Goal: Task Accomplishment & Management: Use online tool/utility

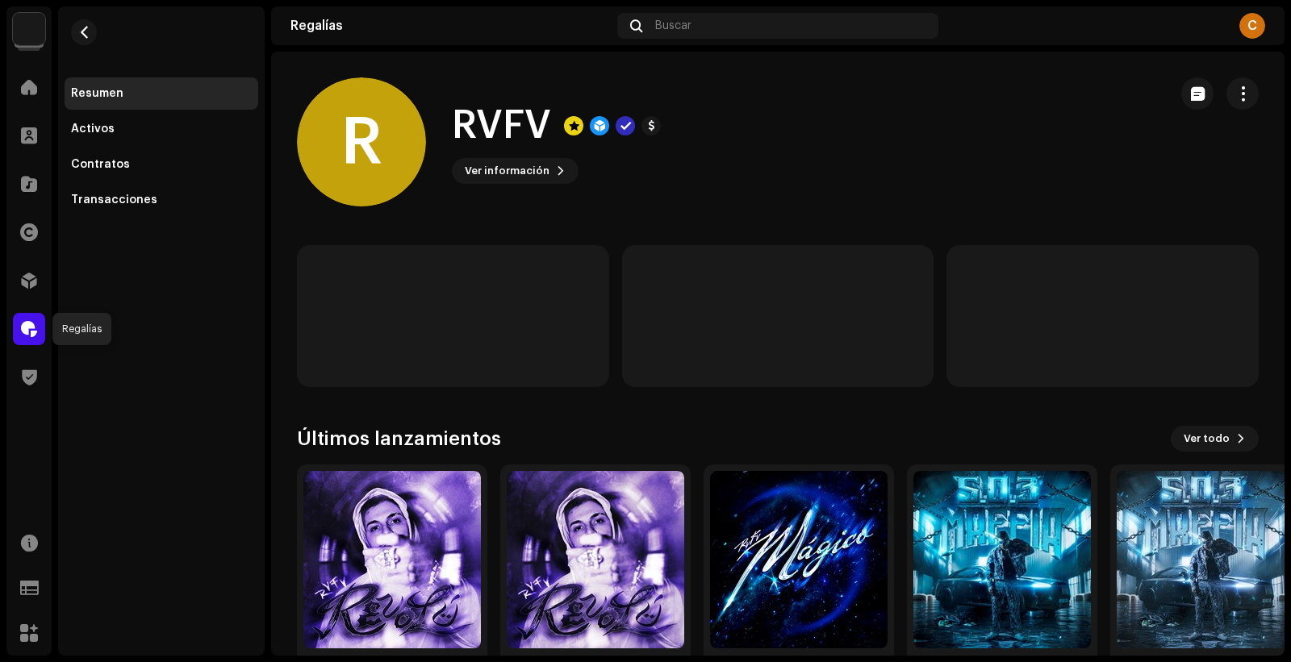
click at [28, 323] on span at bounding box center [29, 329] width 16 height 13
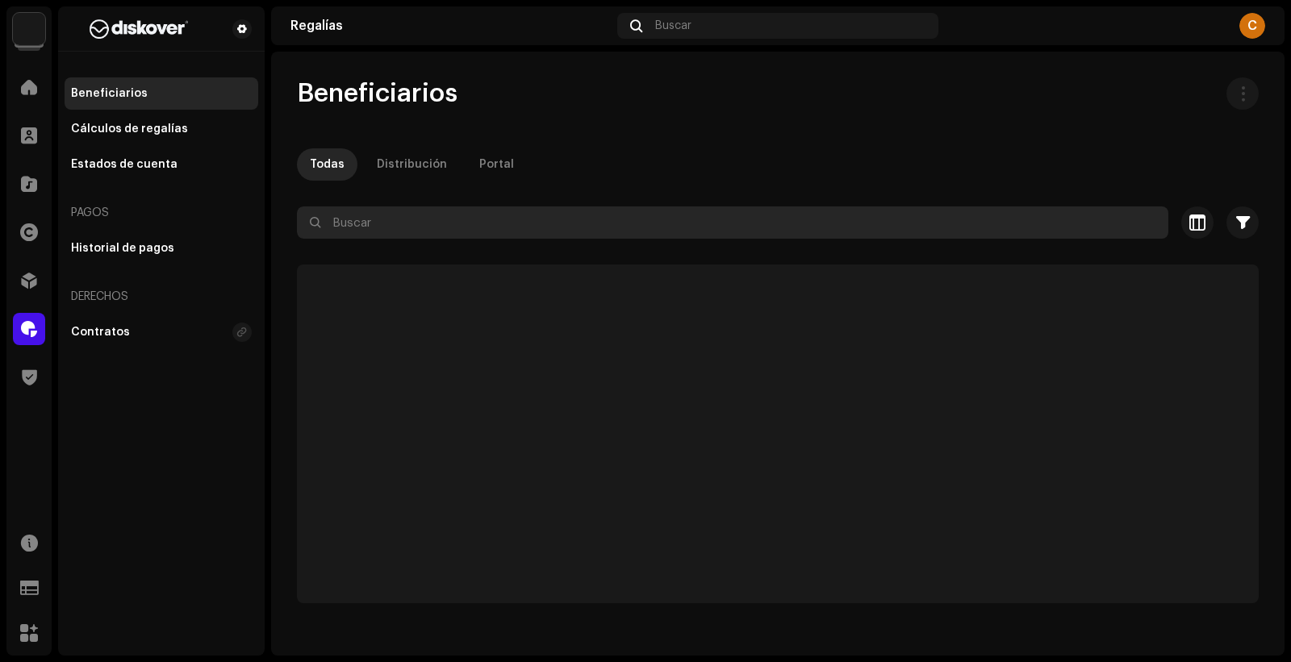
click at [463, 212] on input "text" at bounding box center [732, 223] width 871 height 32
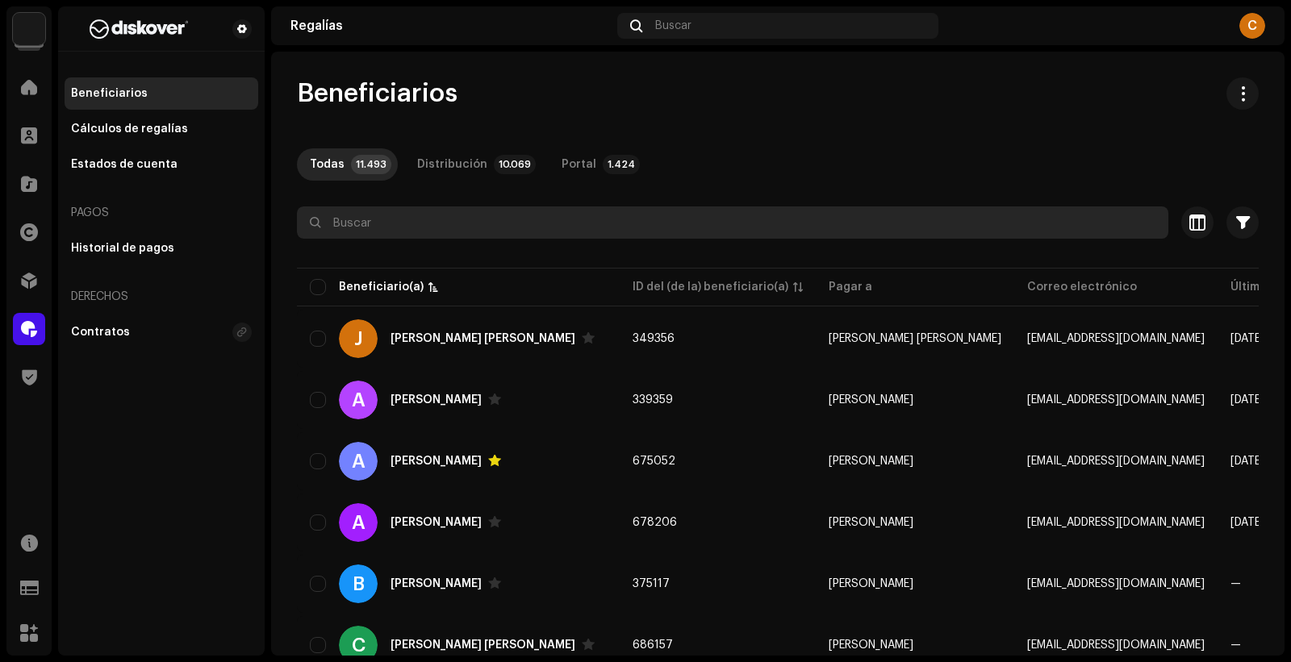
paste input "armelle.fourlon@fourlon-avocats.com"
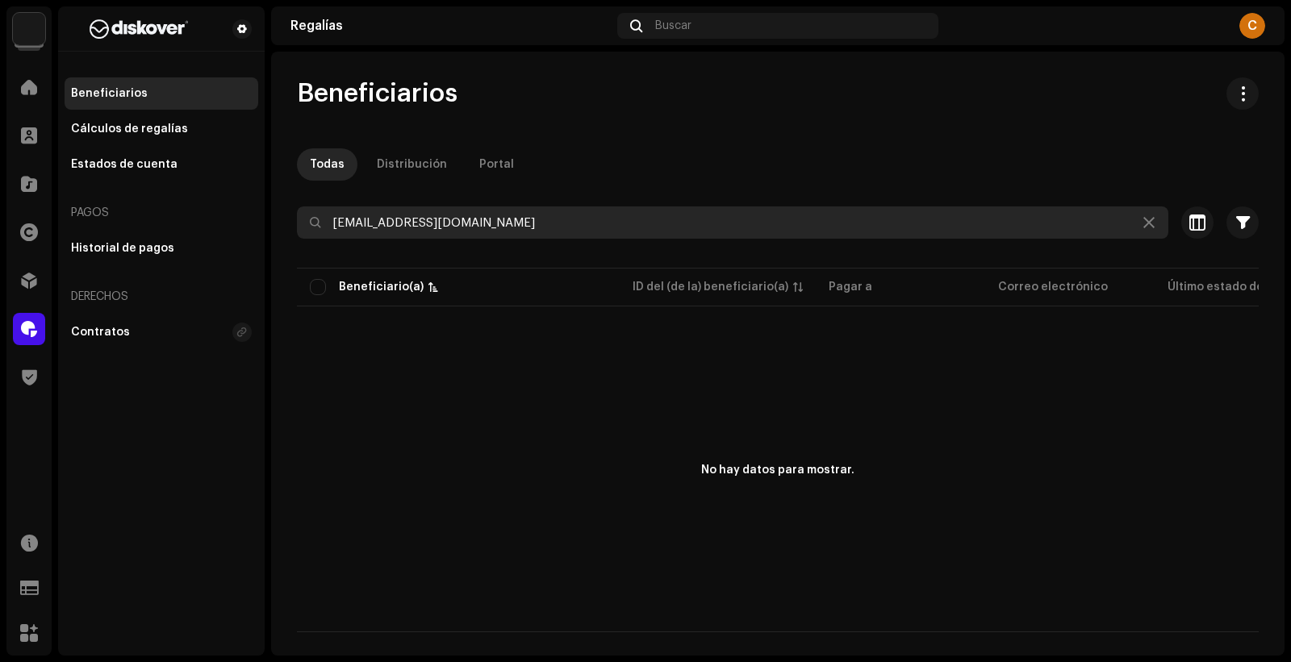
type input "armelle.fourlon@fourlon-avocats.com"
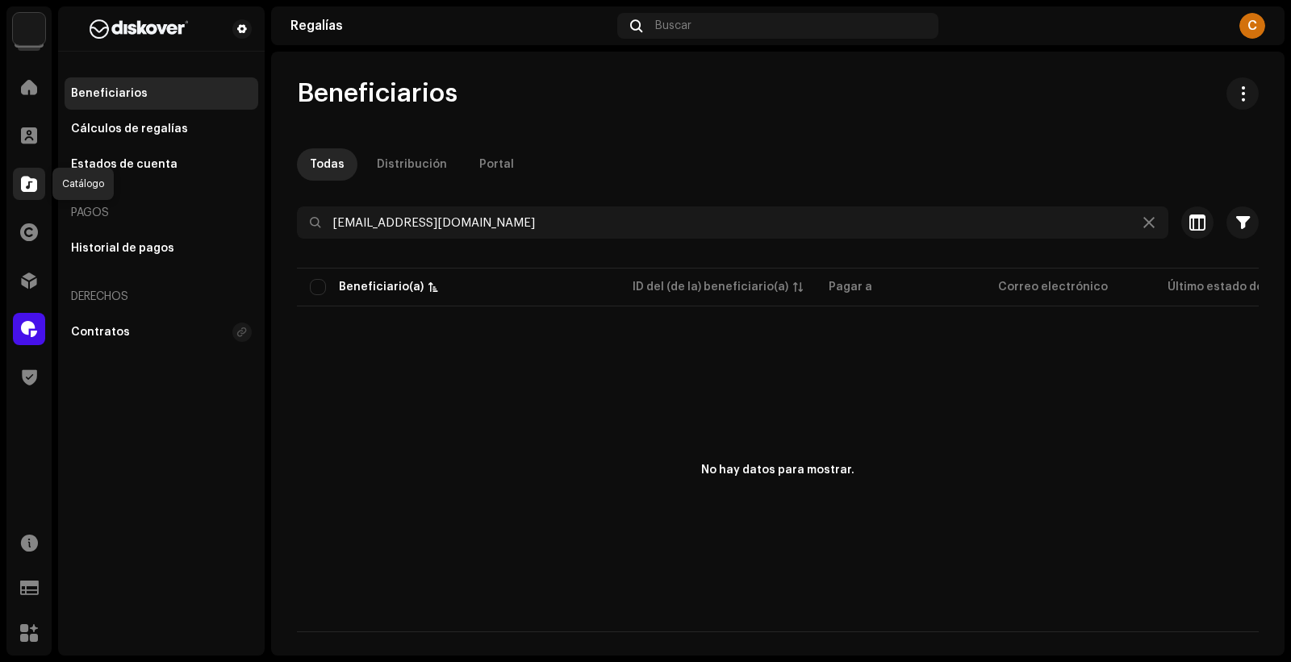
click at [35, 190] on span at bounding box center [29, 184] width 16 height 13
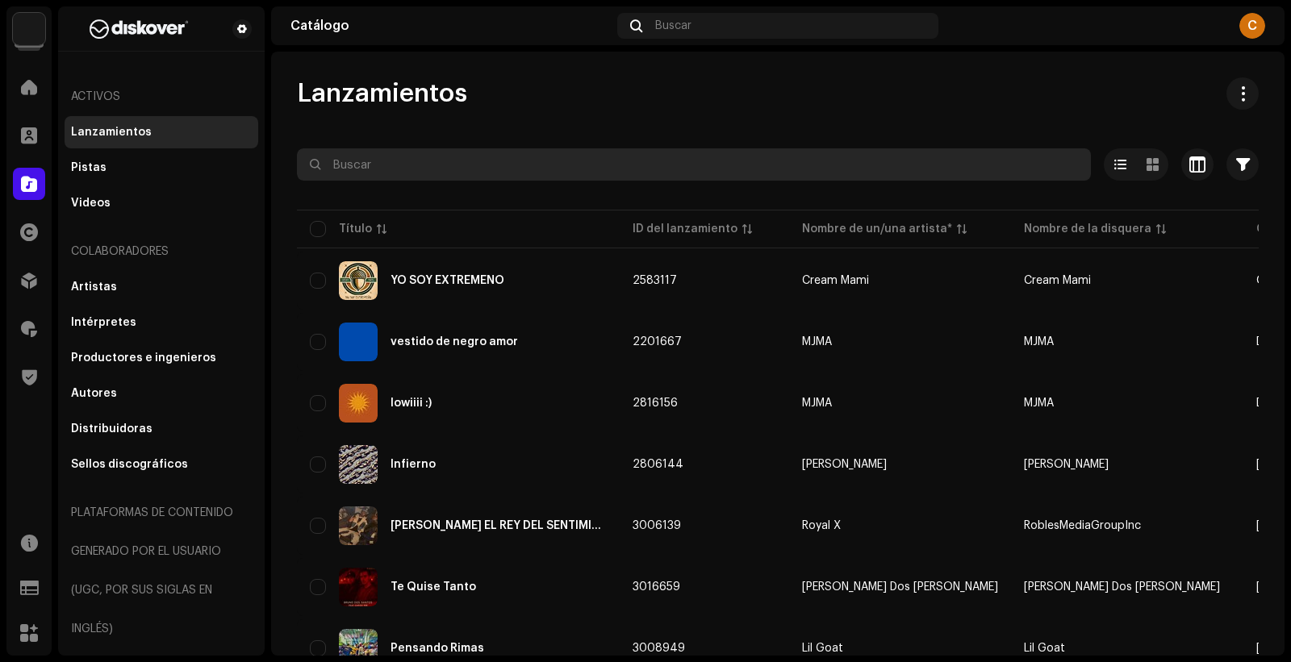
click at [462, 163] on input "text" at bounding box center [694, 164] width 794 height 32
type input "rvfv"
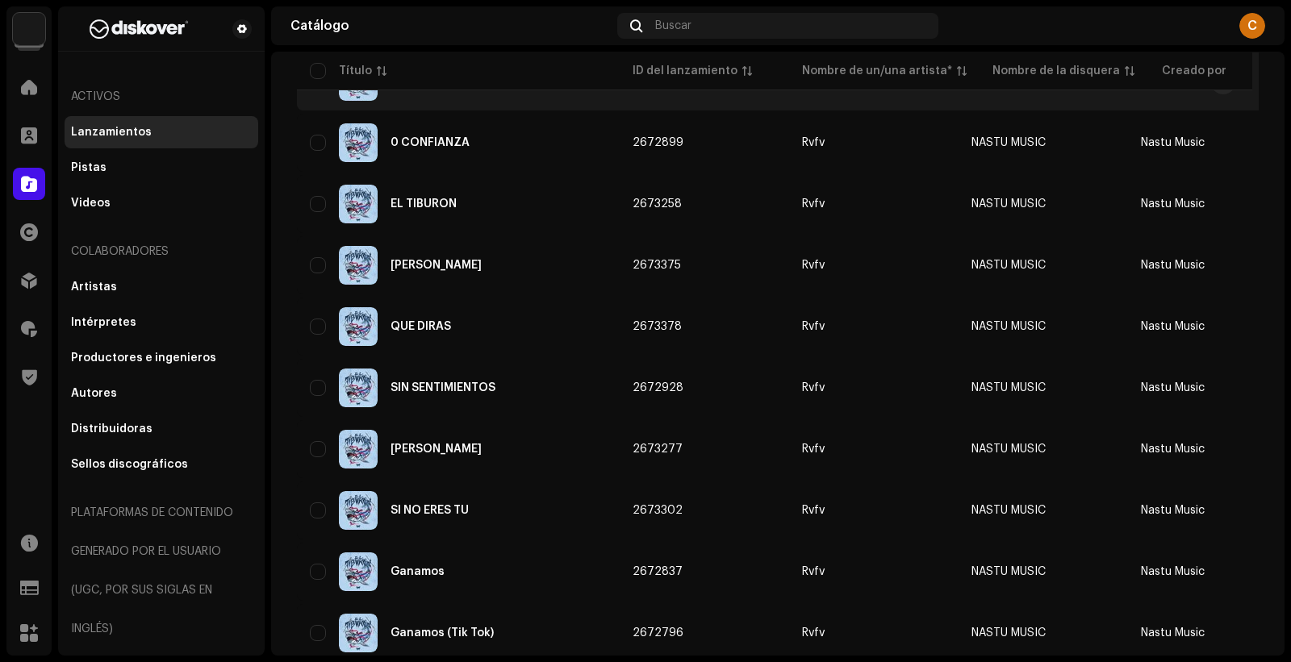
scroll to position [1114, 0]
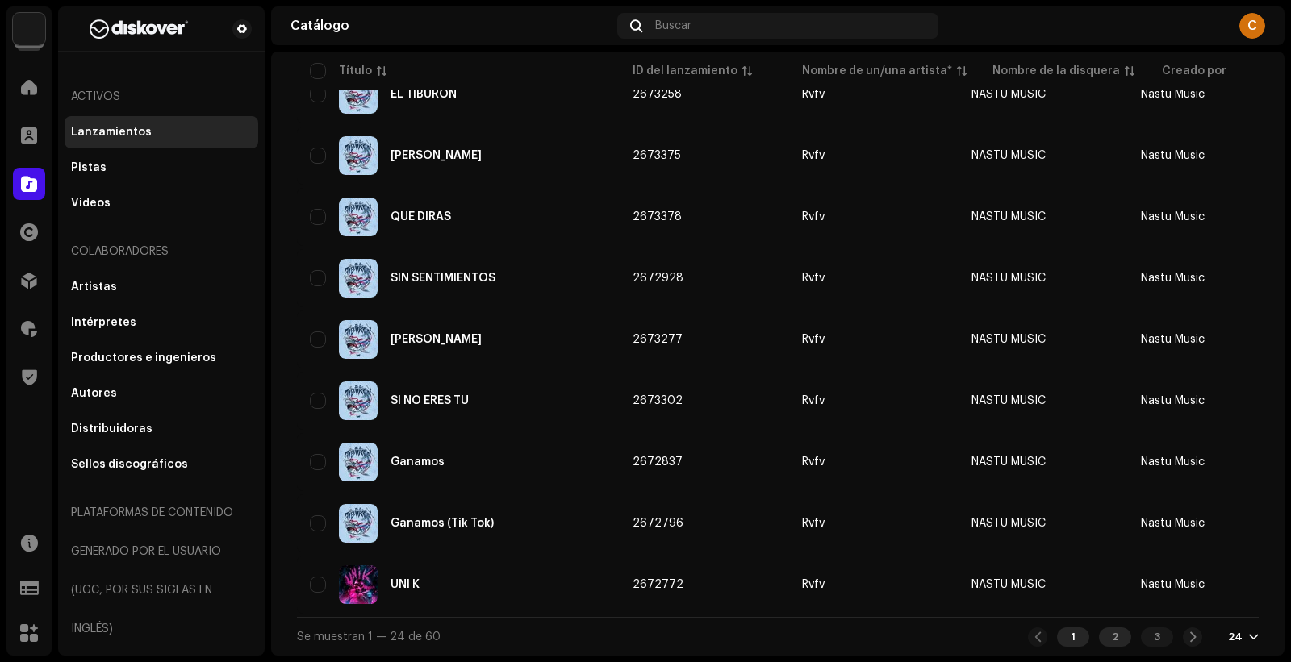
click at [1110, 637] on div "2" at bounding box center [1115, 637] width 32 height 19
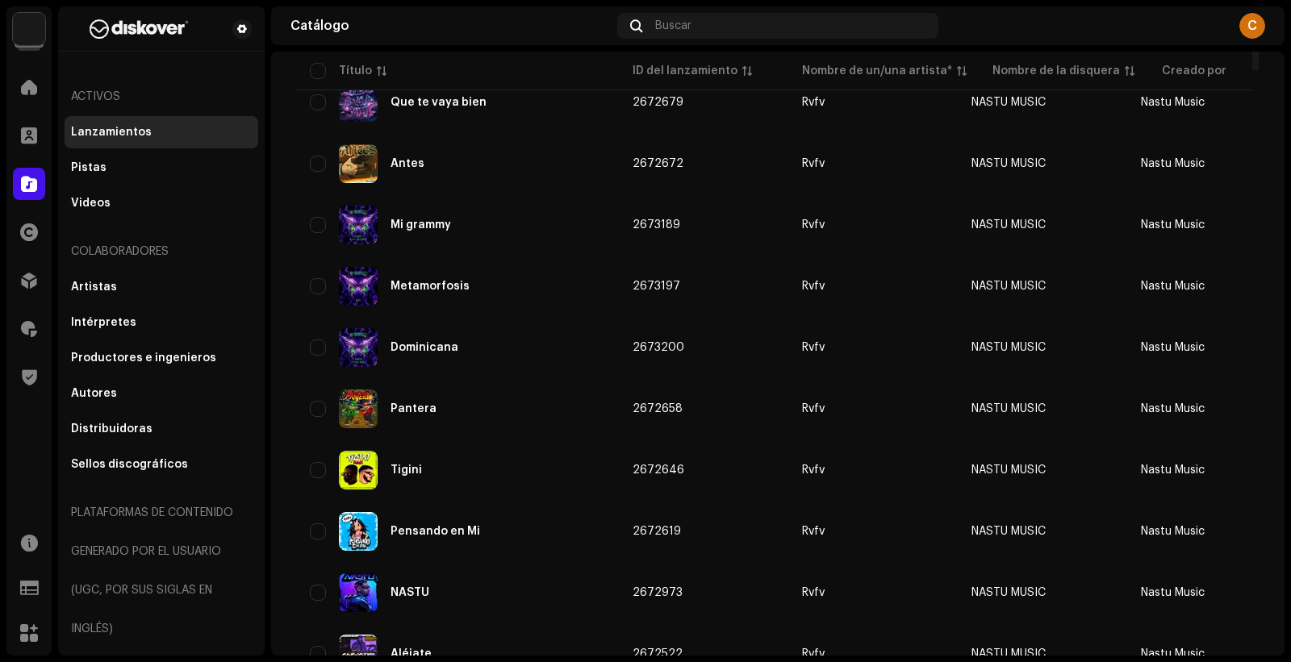
scroll to position [587, 0]
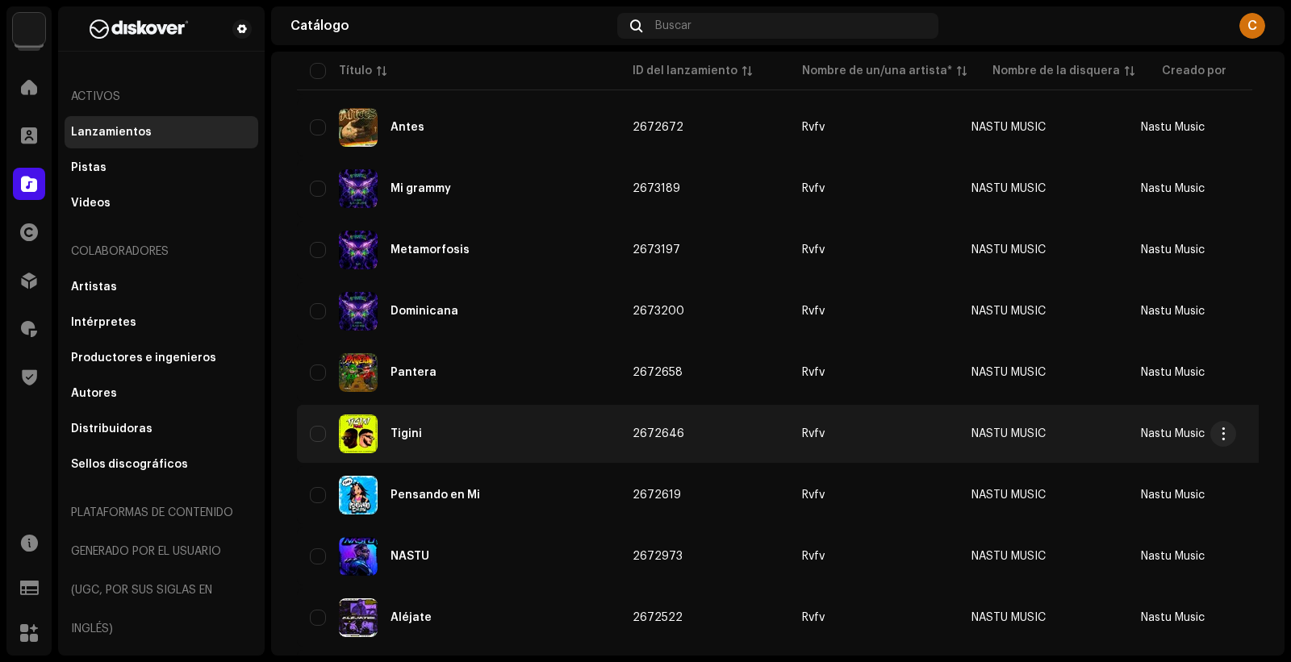
click at [738, 434] on td "2672646" at bounding box center [704, 434] width 169 height 58
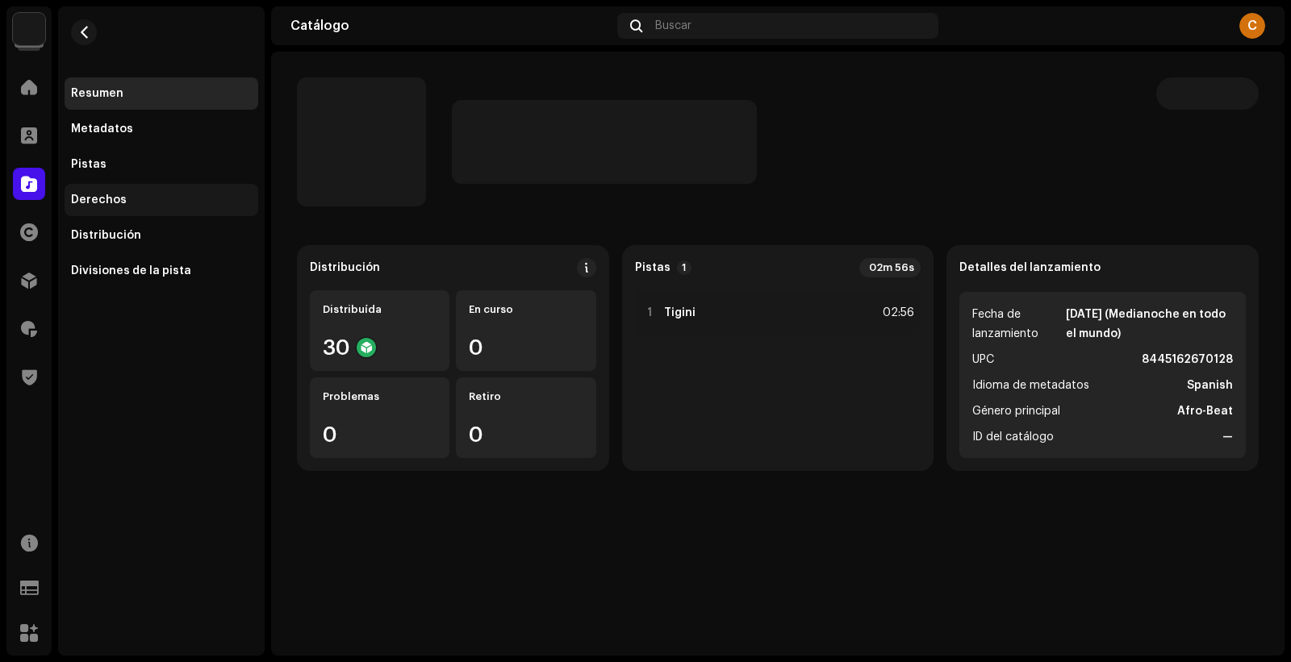
click at [172, 215] on div "Derechos" at bounding box center [162, 200] width 194 height 32
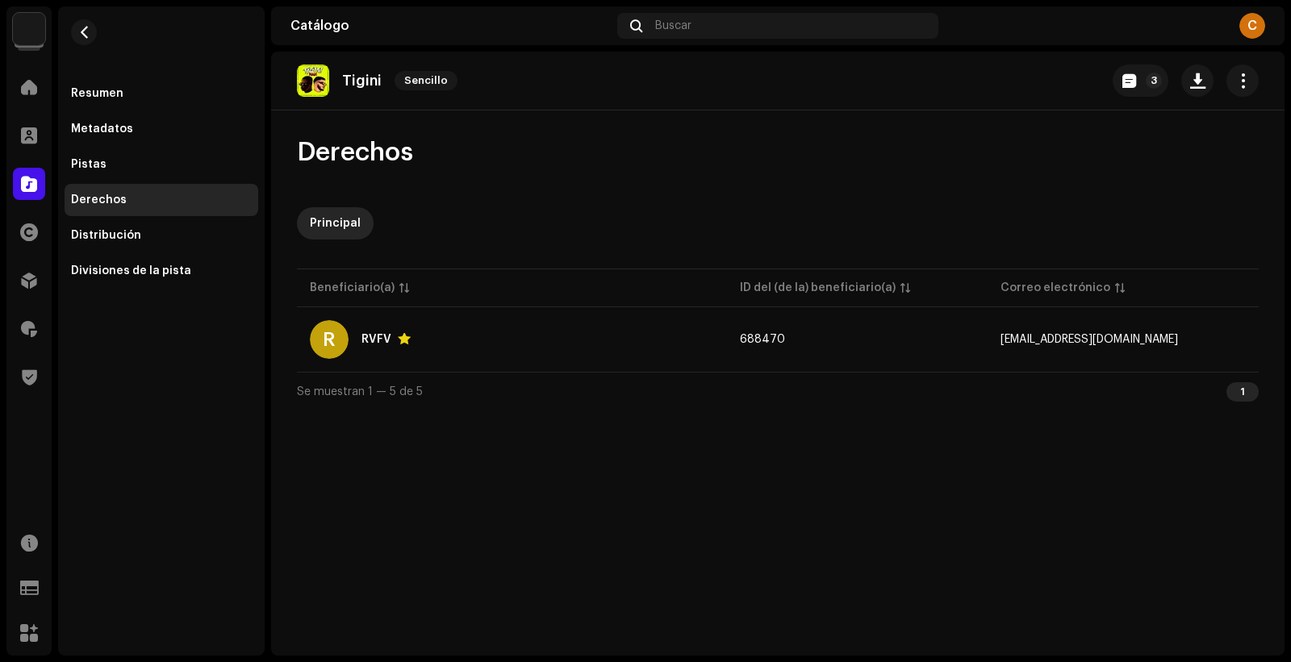
click at [369, 95] on div "[PERSON_NAME]" at bounding box center [380, 81] width 167 height 32
click at [356, 76] on p "Tigini" at bounding box center [362, 81] width 40 height 17
copy p "Tigini"
click at [19, 224] on div at bounding box center [29, 232] width 32 height 32
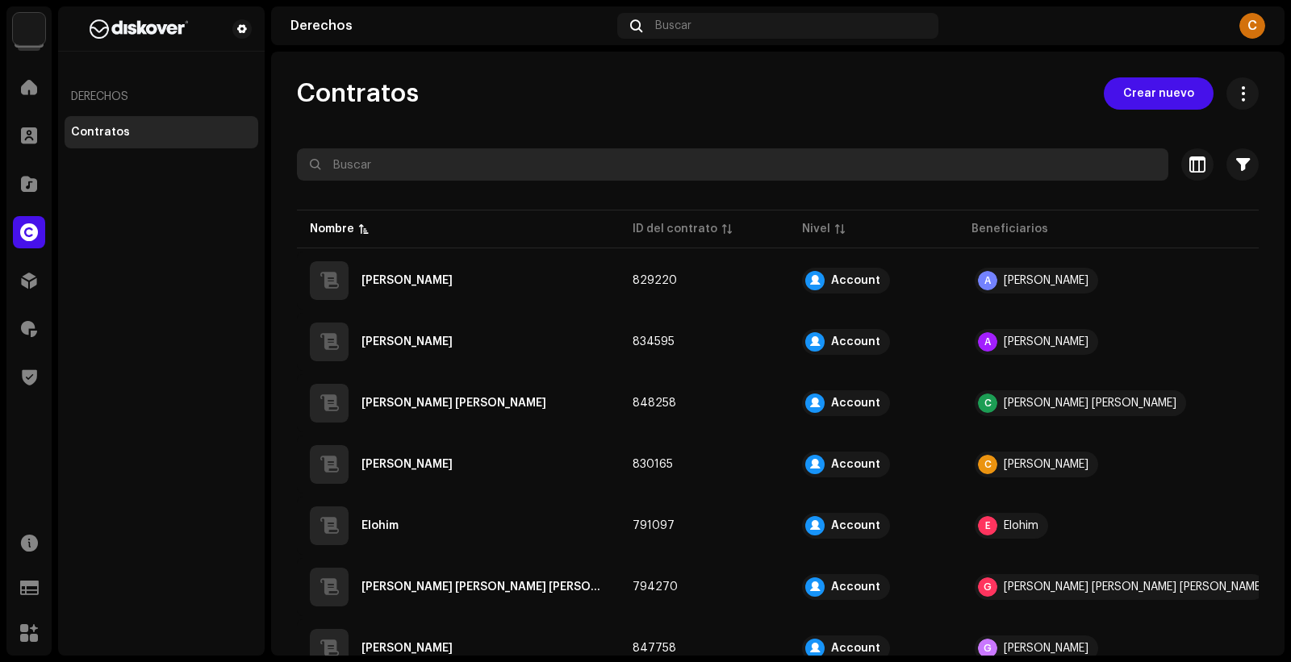
click at [457, 155] on input "text" at bounding box center [732, 164] width 871 height 32
paste input "Tigini"
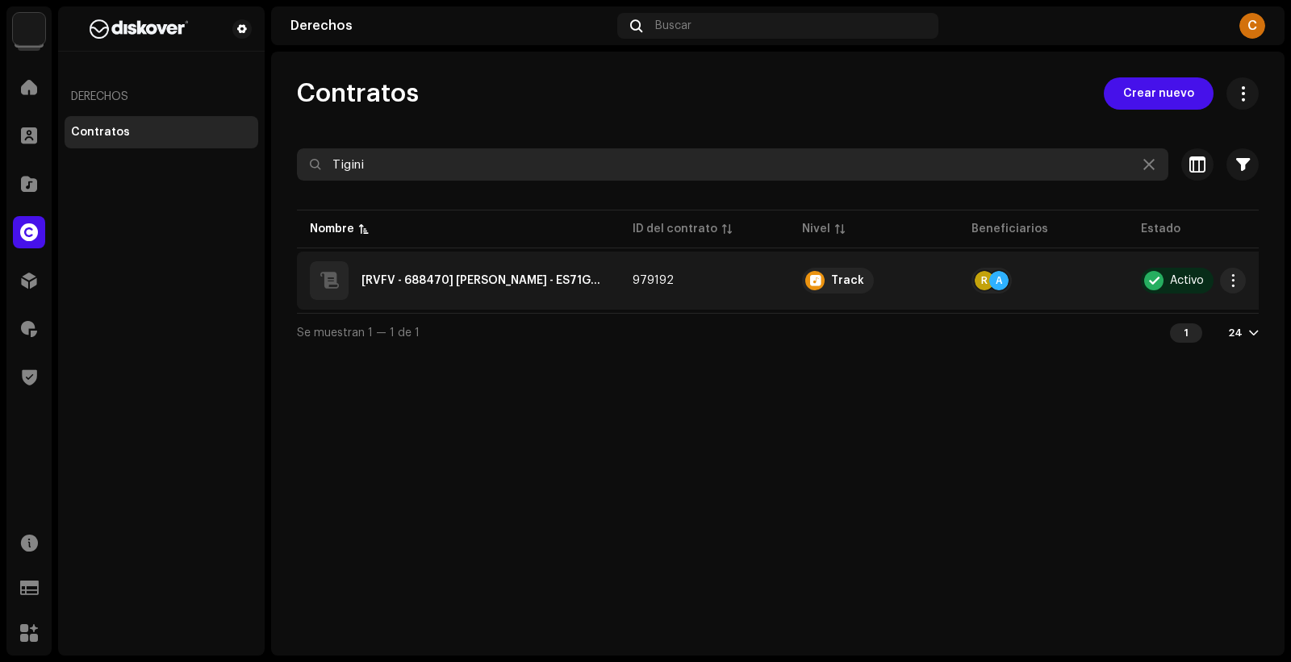
type input "Tigini"
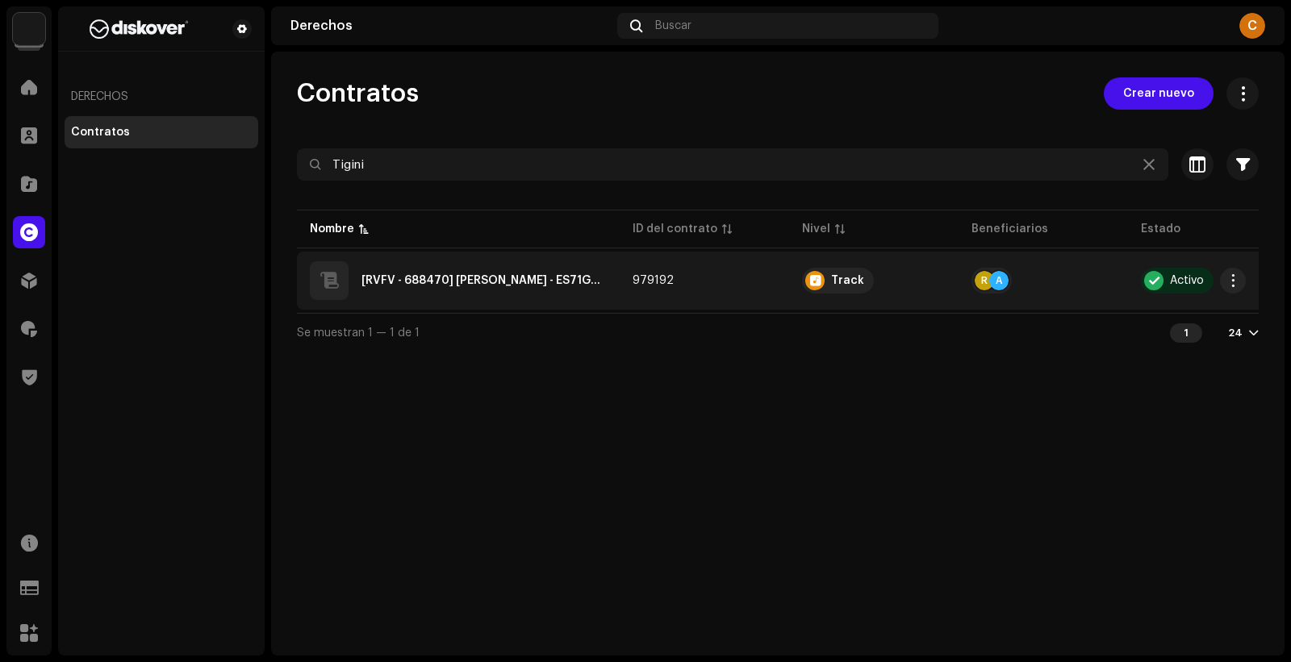
click at [749, 292] on td "979192" at bounding box center [704, 281] width 169 height 58
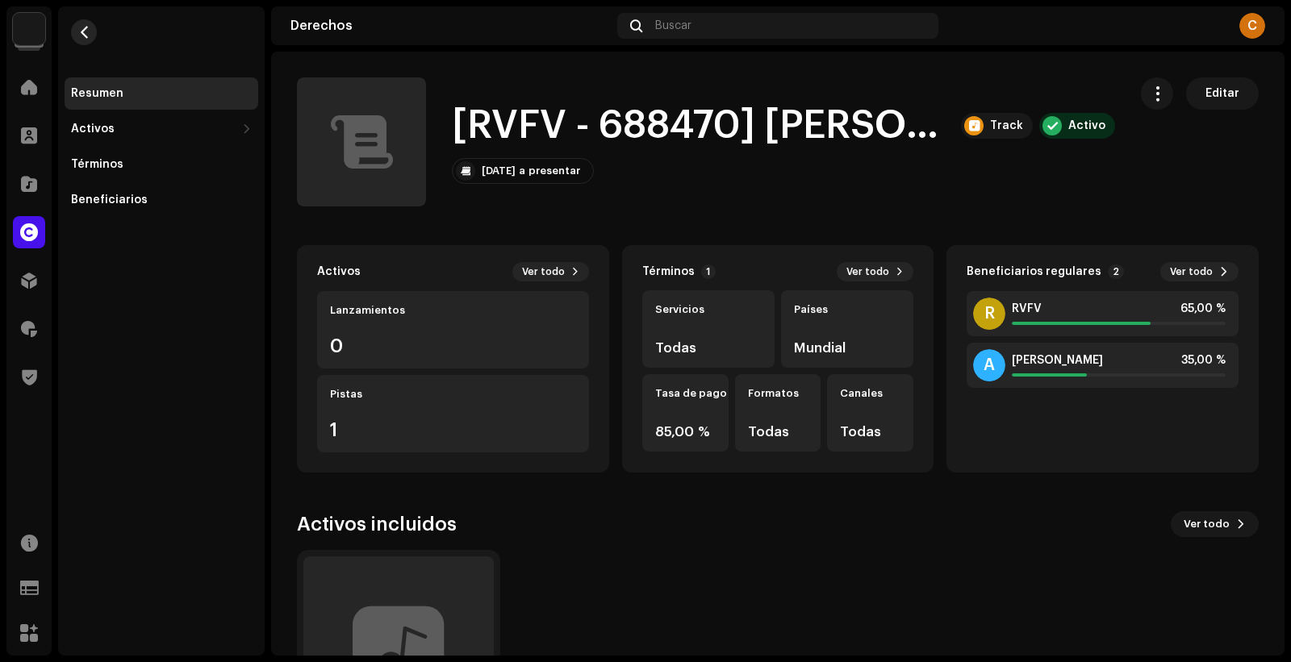
click at [86, 30] on span "button" at bounding box center [84, 32] width 12 height 13
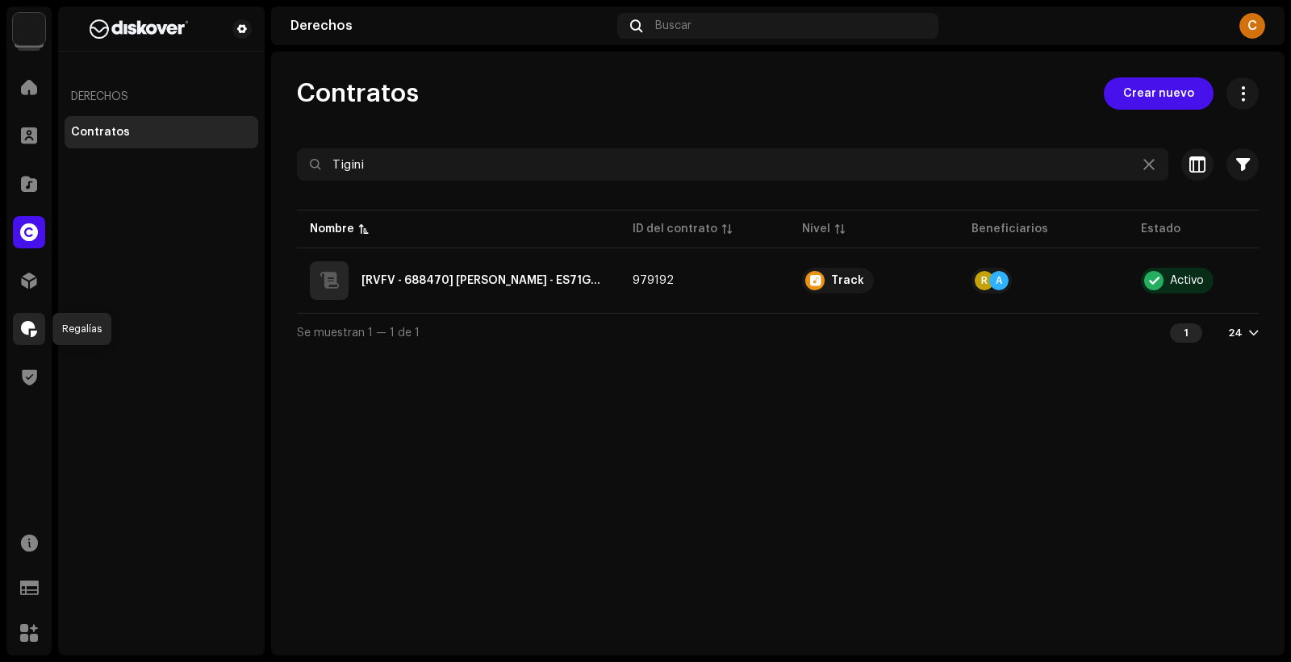
click at [31, 331] on span at bounding box center [29, 329] width 16 height 13
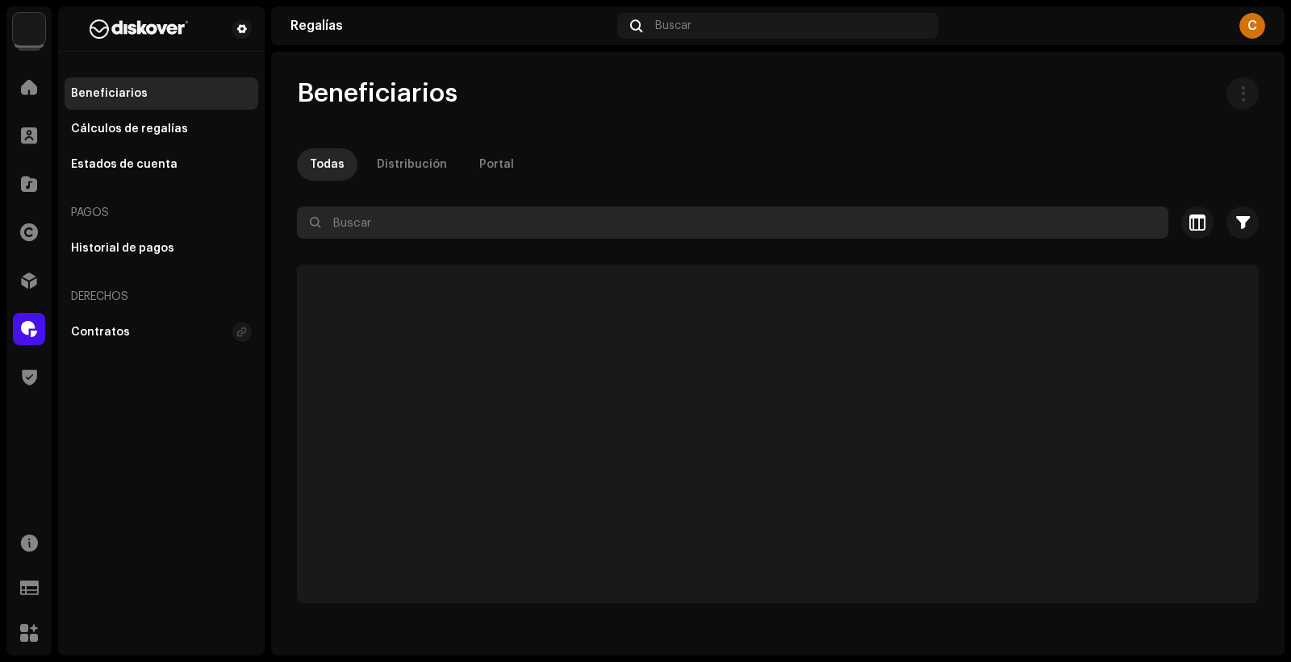
click at [424, 222] on input "text" at bounding box center [732, 223] width 871 height 32
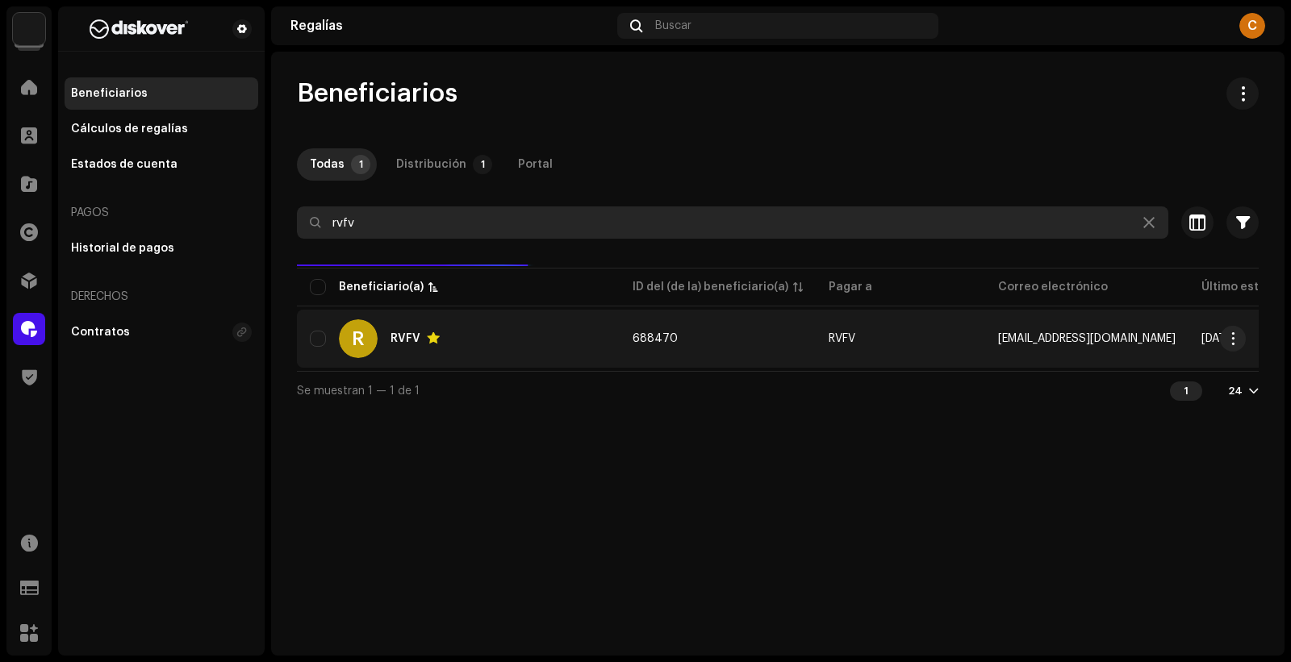
type input "rvfv"
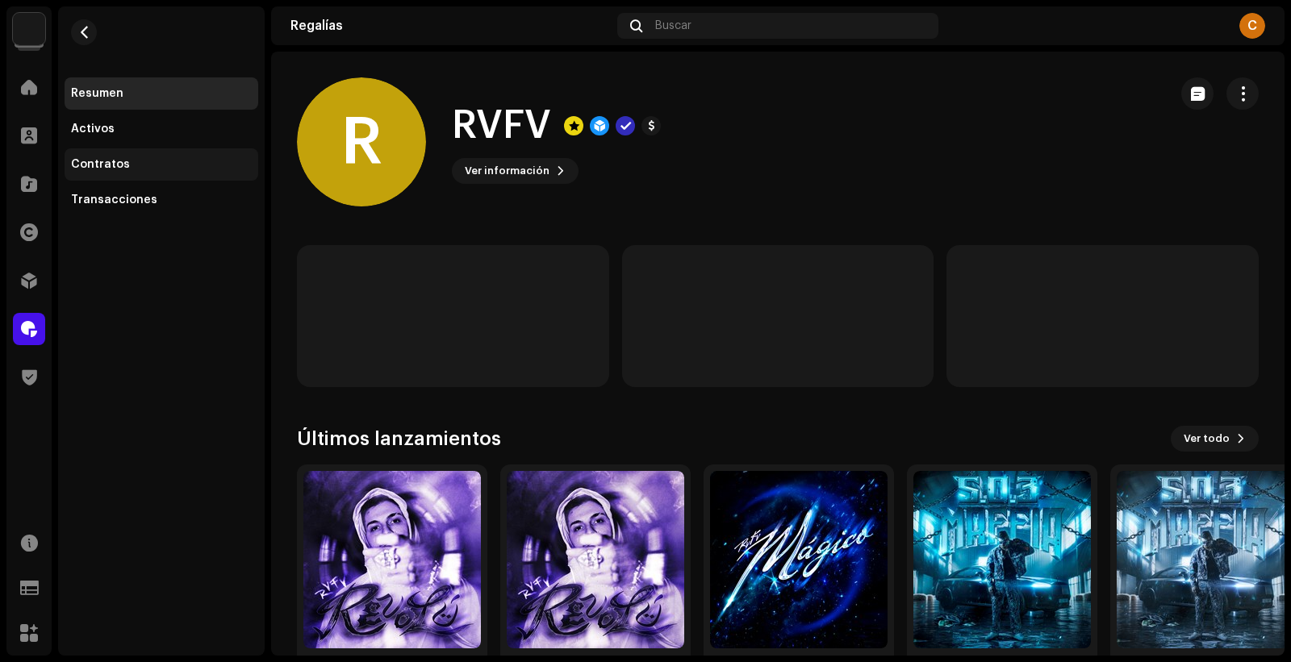
click at [126, 168] on div "Contratos" at bounding box center [161, 164] width 181 height 13
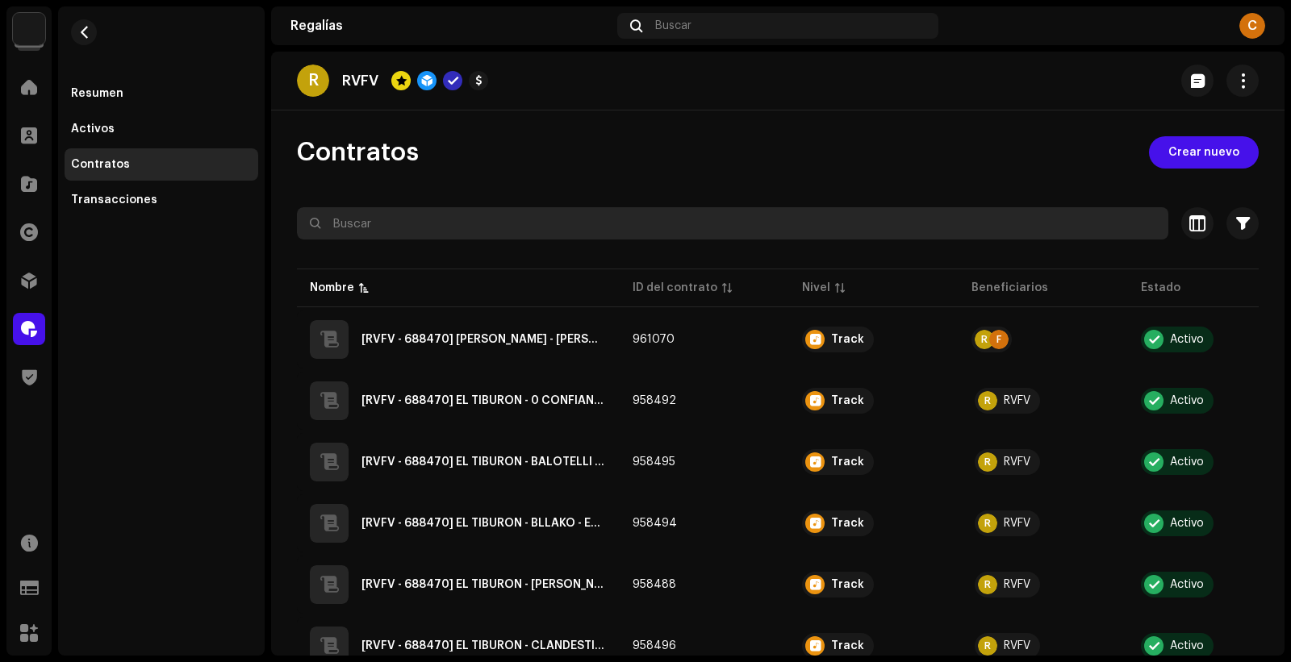
click at [529, 217] on input "text" at bounding box center [732, 223] width 871 height 32
paste input "Tigini"
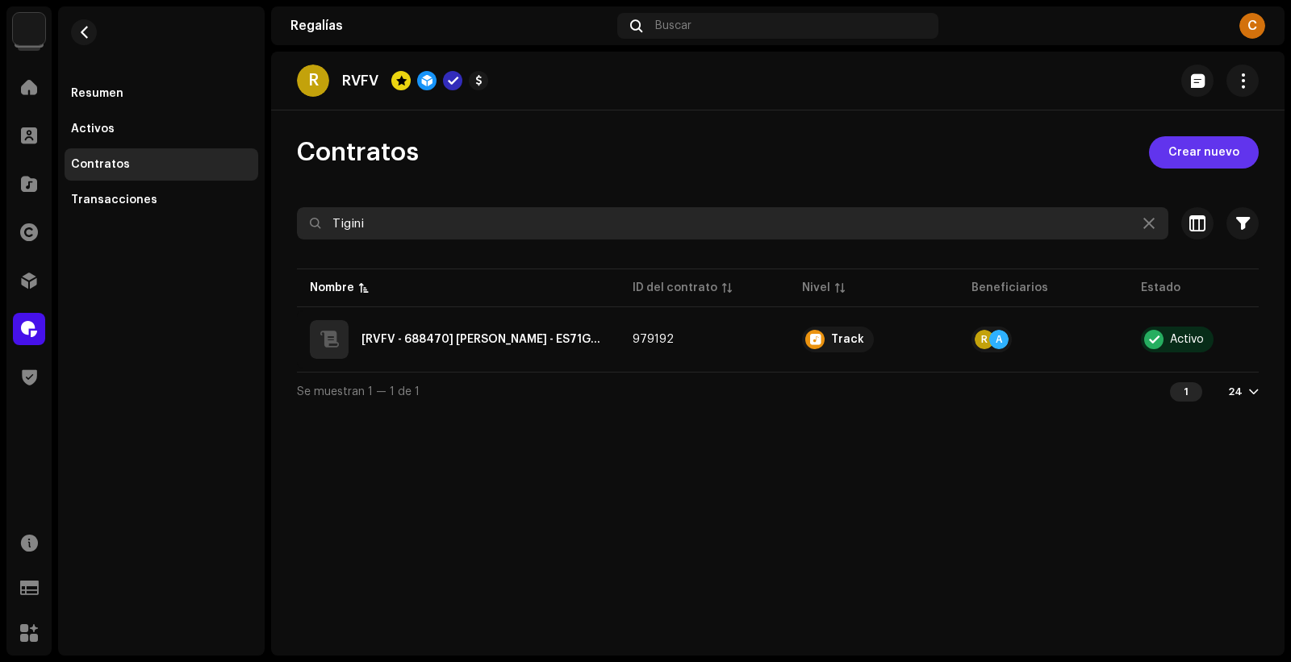
type input "Tigini"
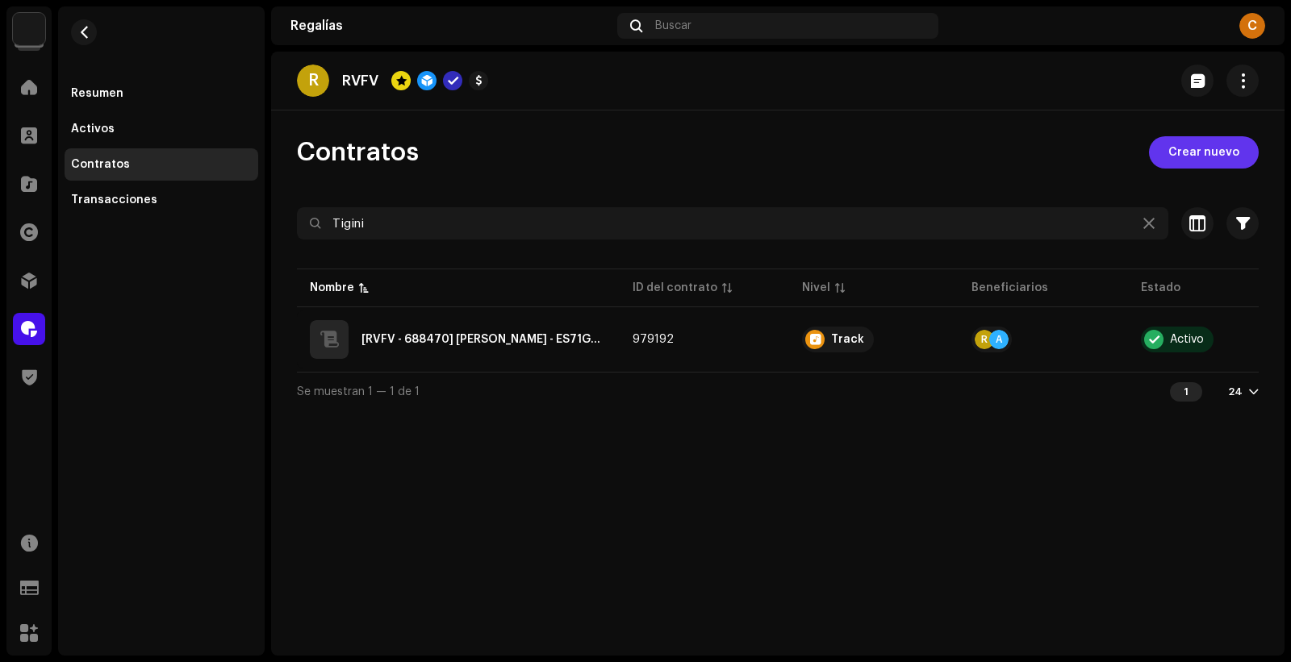
click at [1248, 151] on button "Crear nuevo" at bounding box center [1204, 152] width 110 height 32
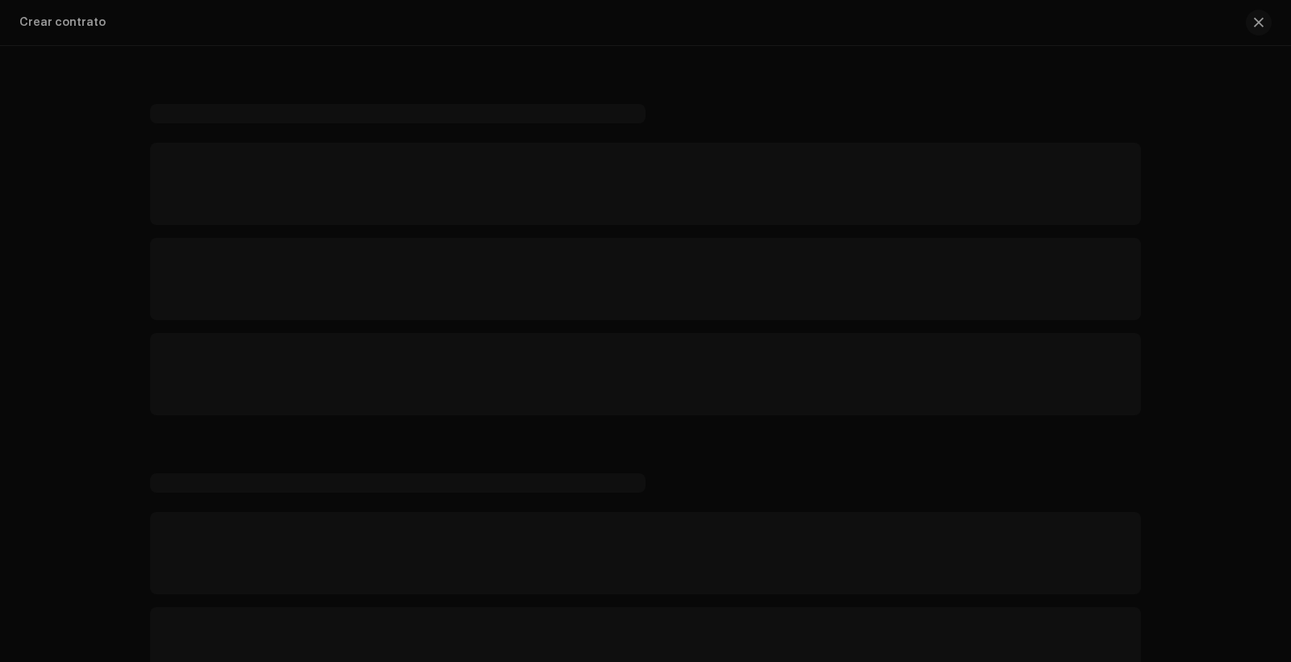
click at [974, 166] on div "Cree un contrato para... Ingresos por música grabada Ingresos del canal de YouT…" at bounding box center [645, 331] width 1291 height 662
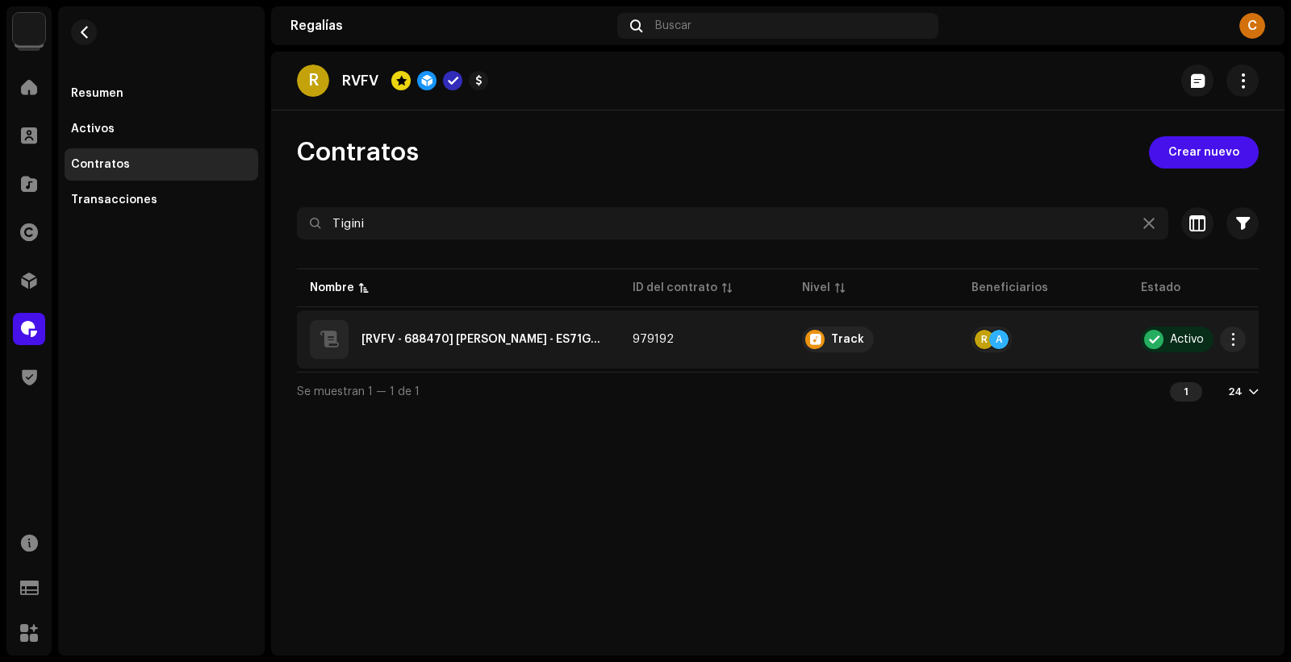
click at [533, 343] on ES71G2217944"] "[RVFV - 688470] [PERSON_NAME] - ES71G2217944" at bounding box center [483, 339] width 245 height 11
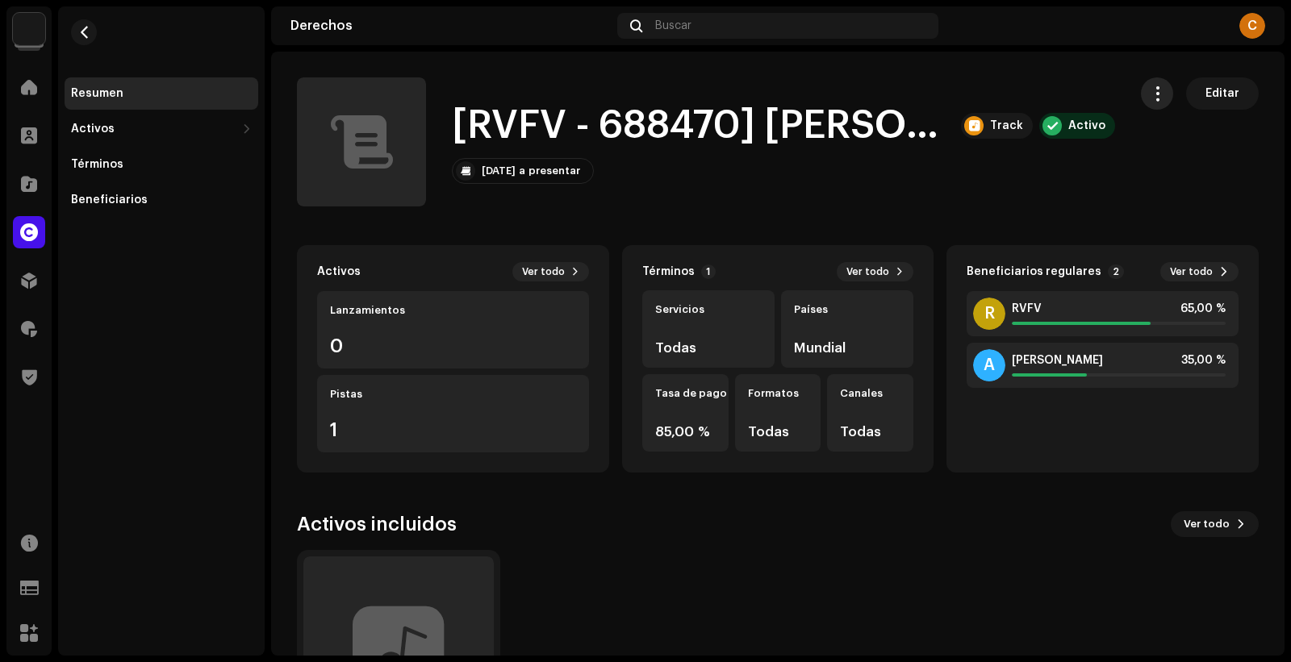
click at [1151, 98] on span "button" at bounding box center [1157, 93] width 15 height 13
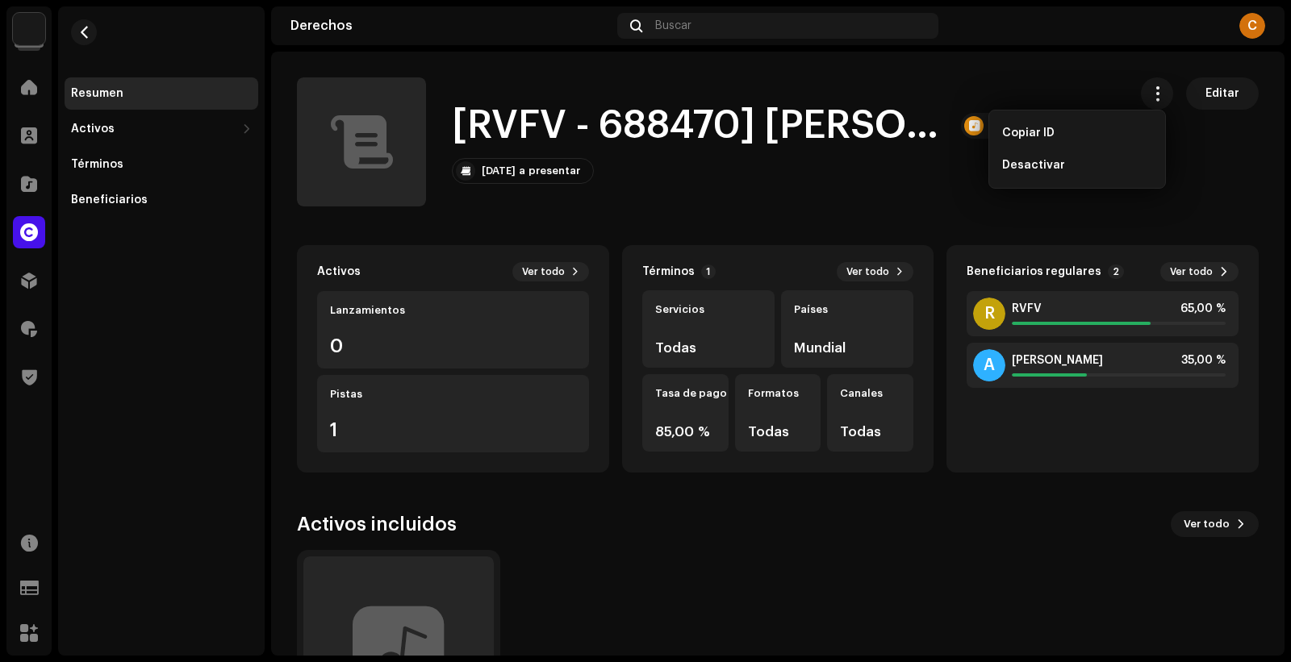
click at [790, 197] on div "[RVFV - 688470] [PERSON_NAME] - ES71G2217944 Track Activo [DATE] a presentar Ed…" at bounding box center [706, 141] width 818 height 129
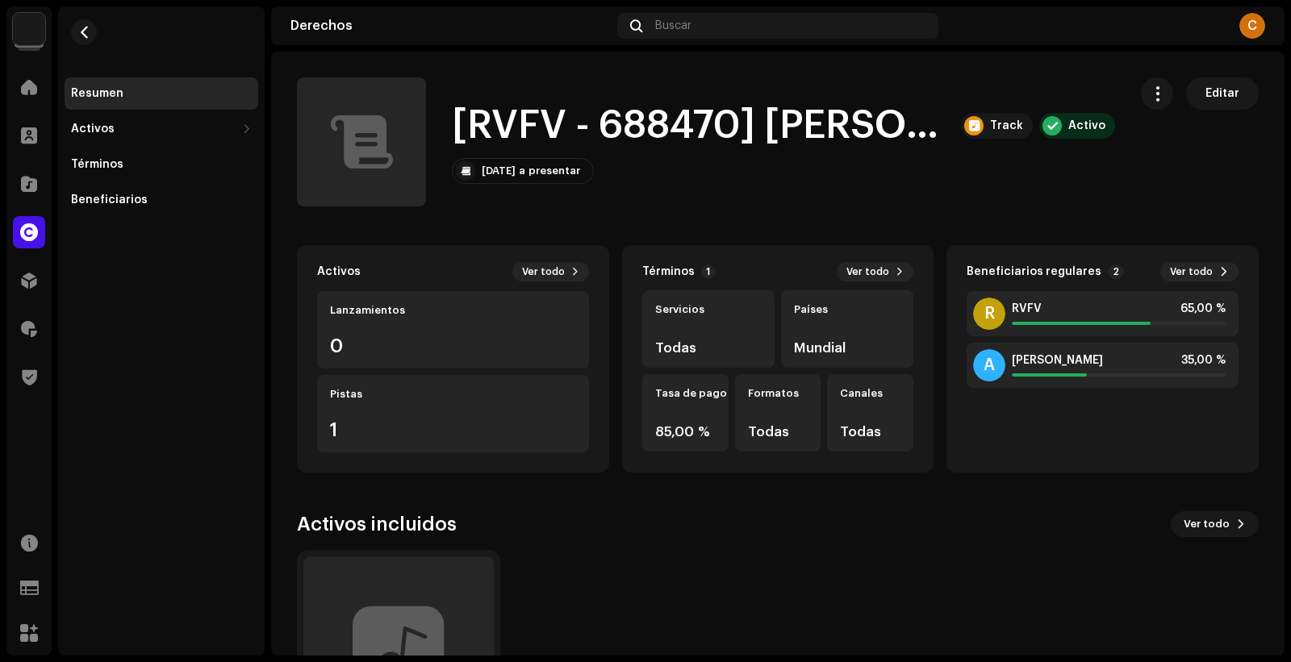
click at [681, 123] on h1 "[RVFV - 688470] [PERSON_NAME] - ES71G2217944" at bounding box center [700, 126] width 496 height 52
click at [70, 26] on re-m-nav-back at bounding box center [84, 41] width 39 height 71
click at [76, 26] on button "button" at bounding box center [84, 32] width 26 height 26
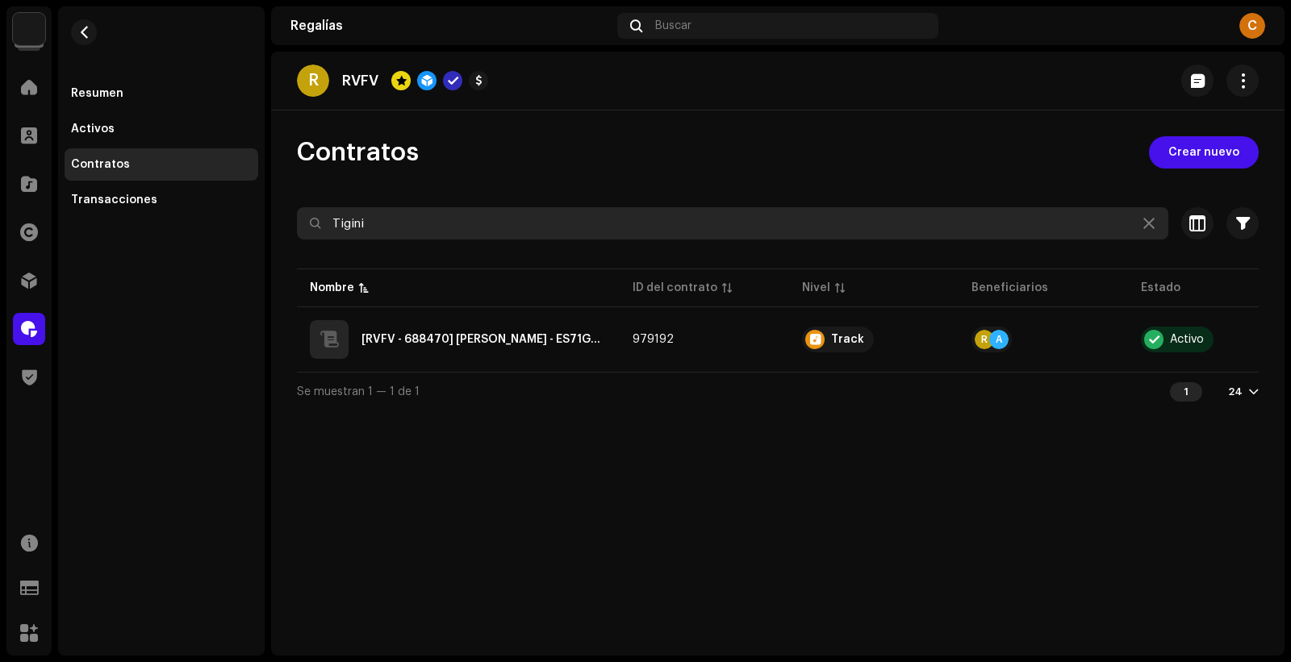
click at [382, 239] on input "Tigini" at bounding box center [732, 223] width 871 height 32
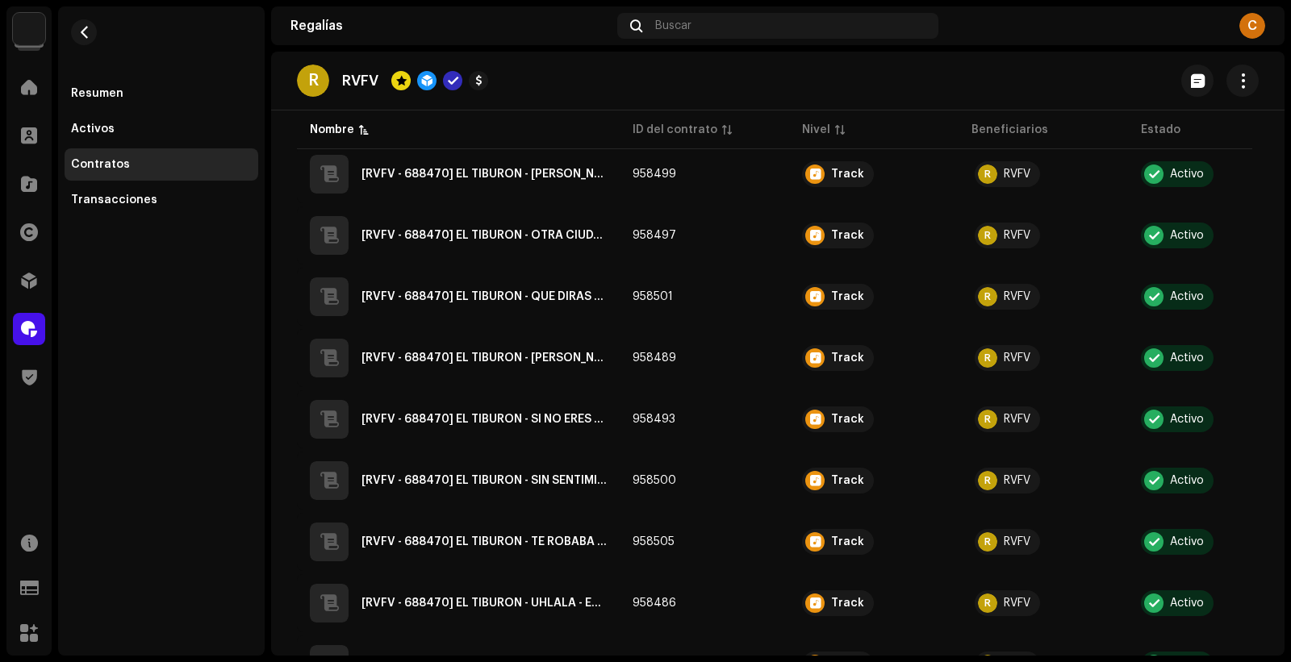
scroll to position [1172, 0]
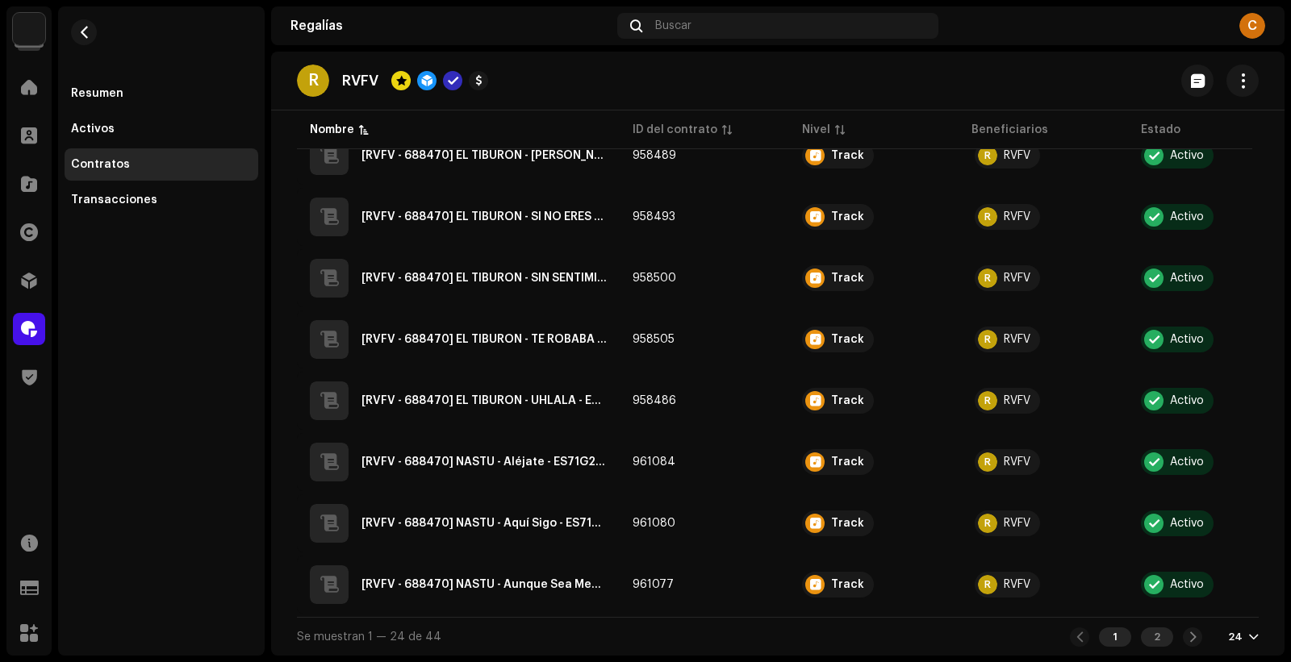
click at [1152, 641] on div "2" at bounding box center [1157, 637] width 32 height 19
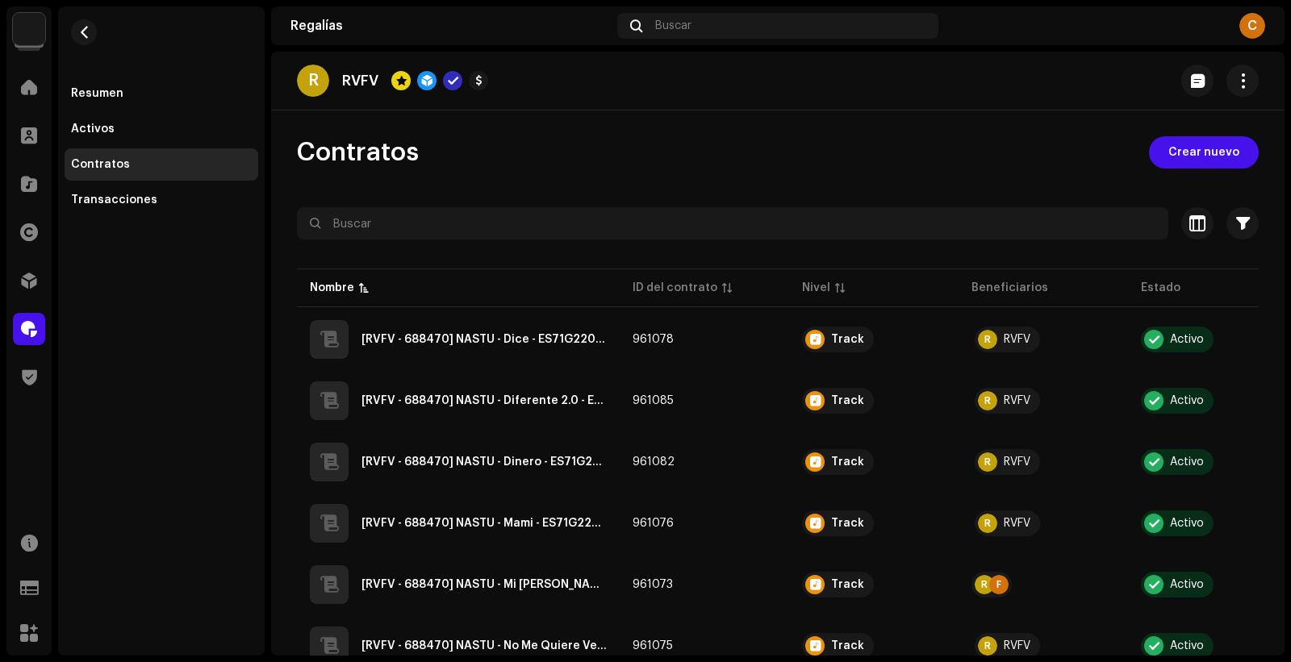
scroll to position [926, 0]
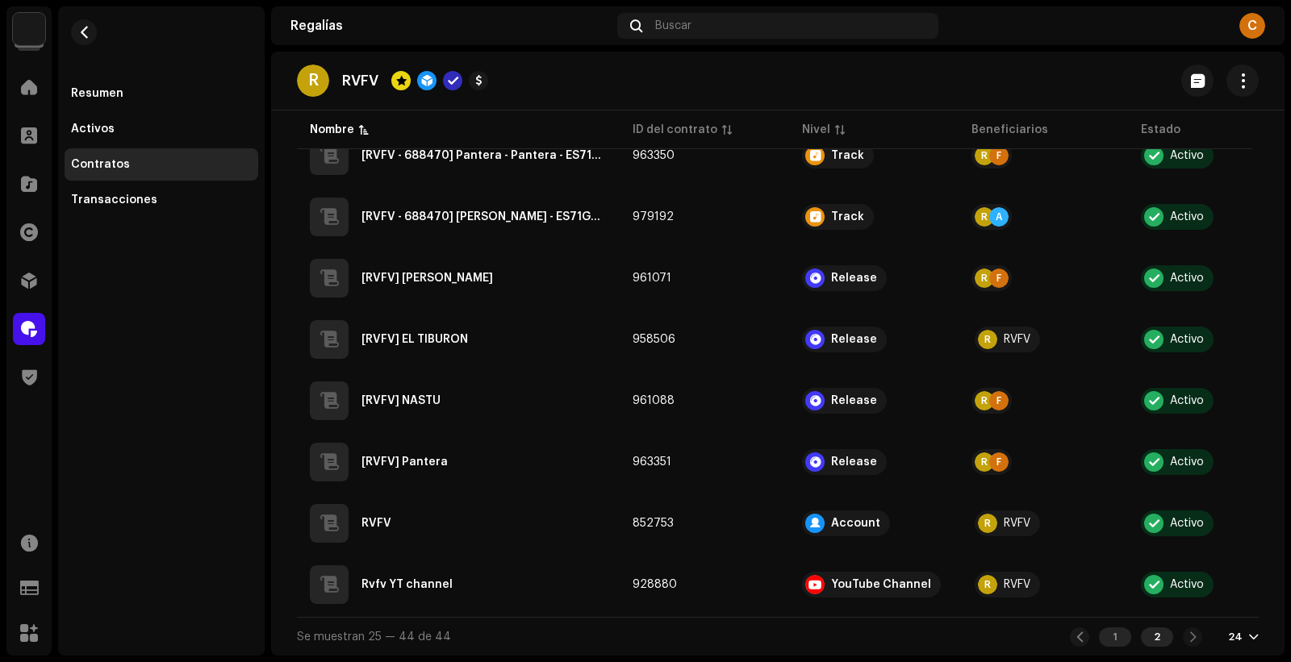
click at [1114, 638] on div "1" at bounding box center [1115, 637] width 32 height 19
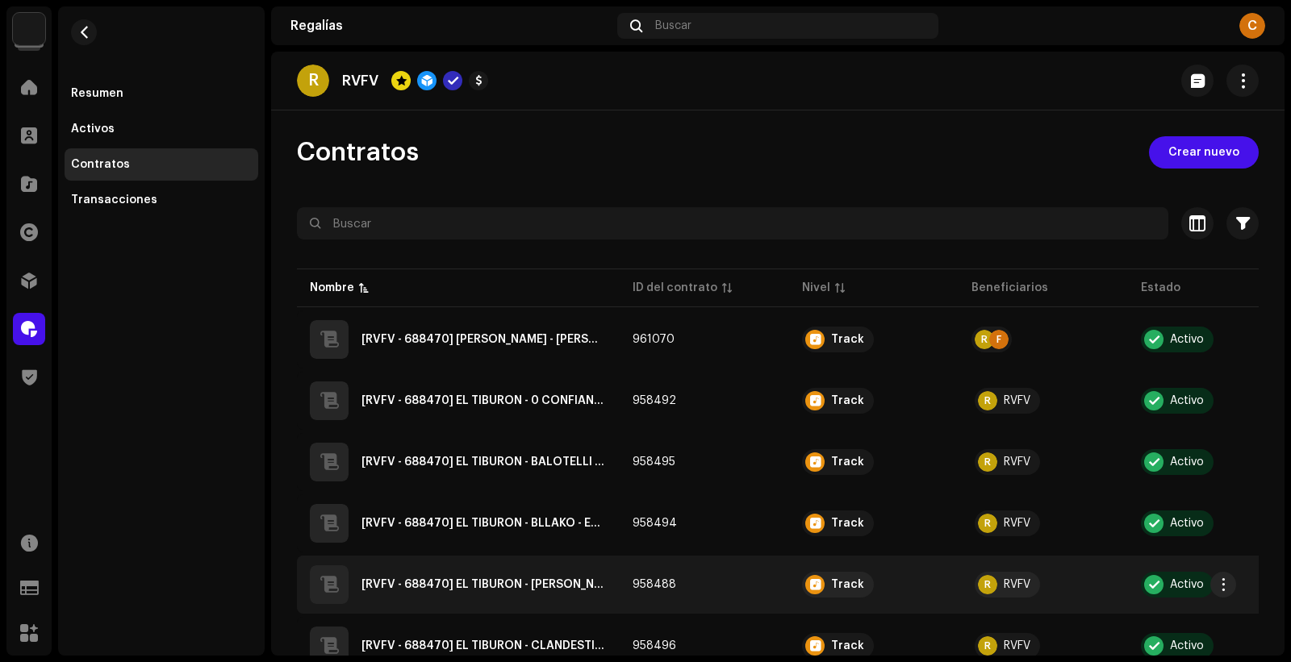
scroll to position [1172, 0]
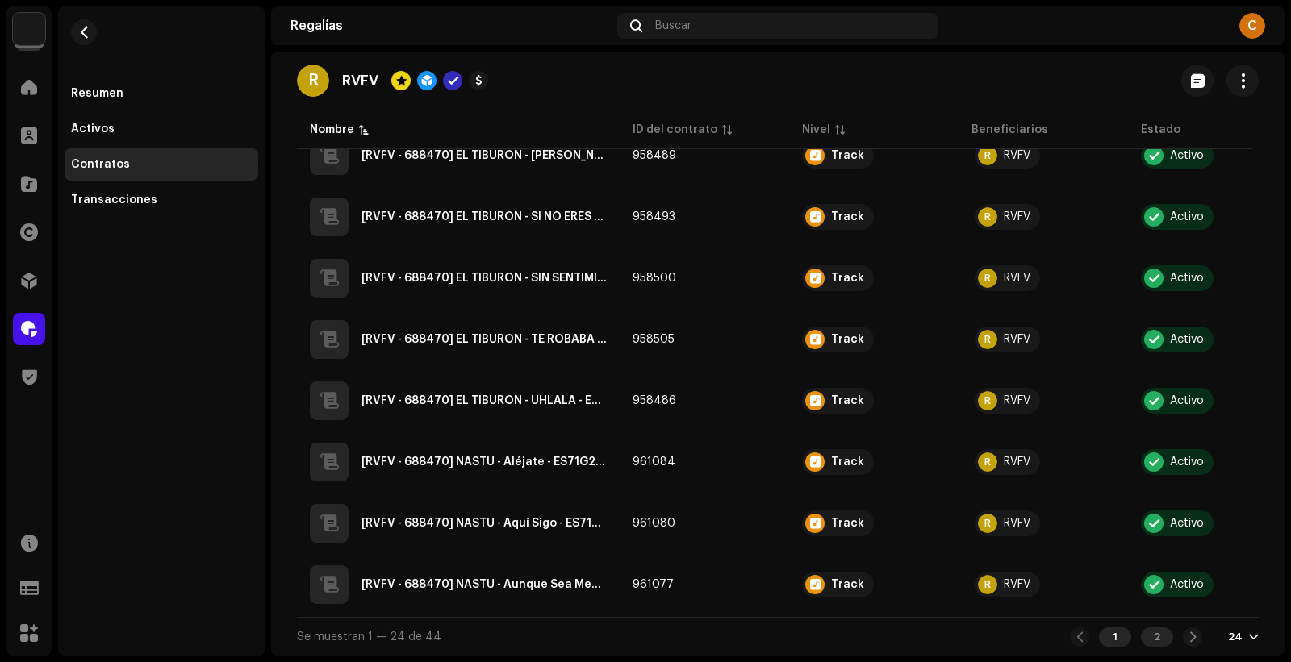
click at [1151, 640] on div "2" at bounding box center [1157, 637] width 32 height 19
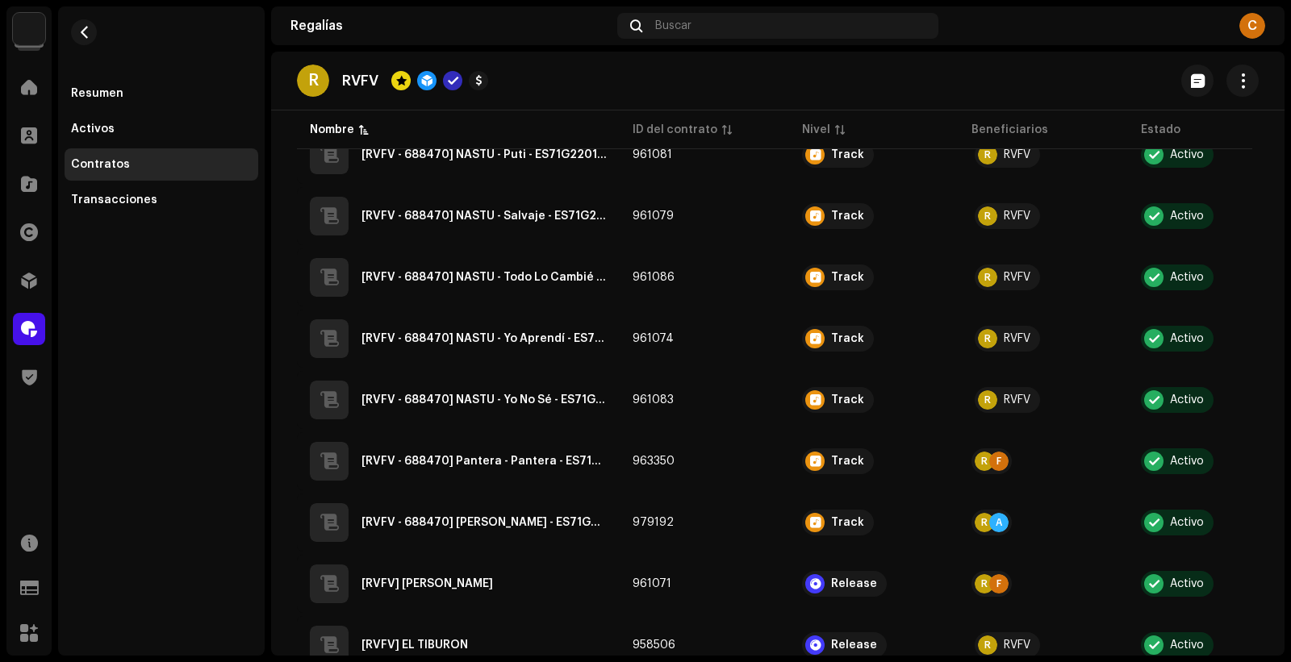
scroll to position [876, 0]
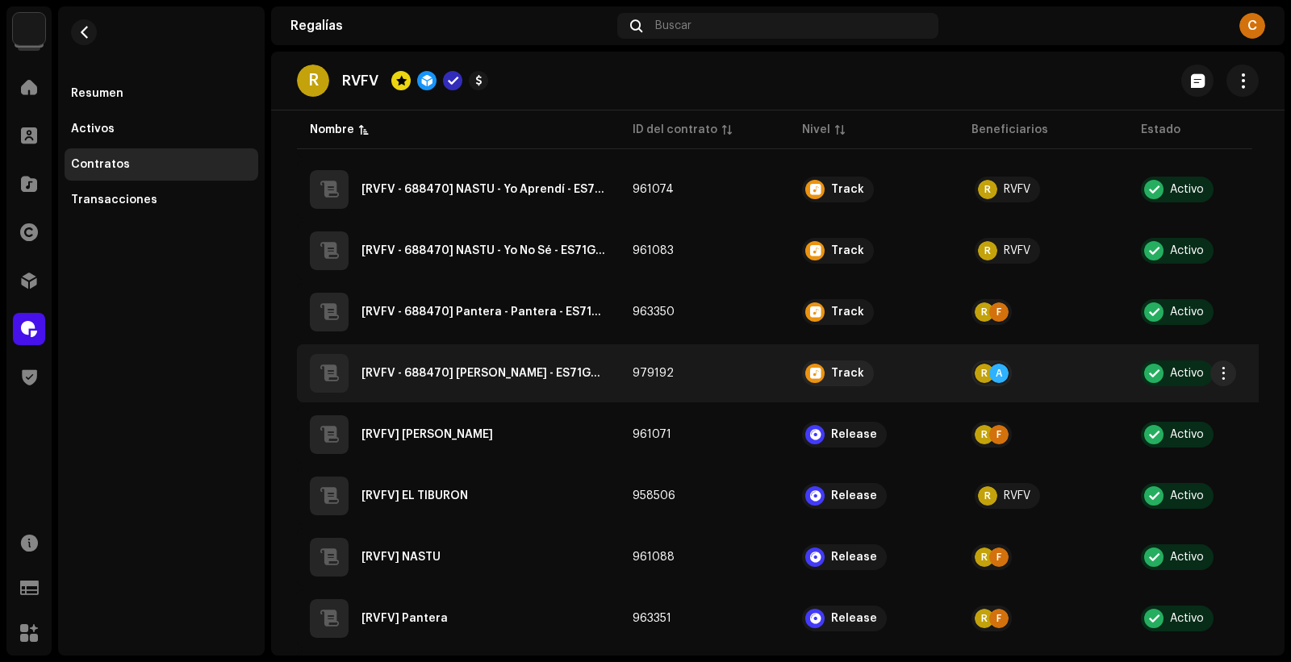
click at [554, 383] on div "[RVFV - 688470] [PERSON_NAME] - ES71G2217944" at bounding box center [458, 373] width 297 height 39
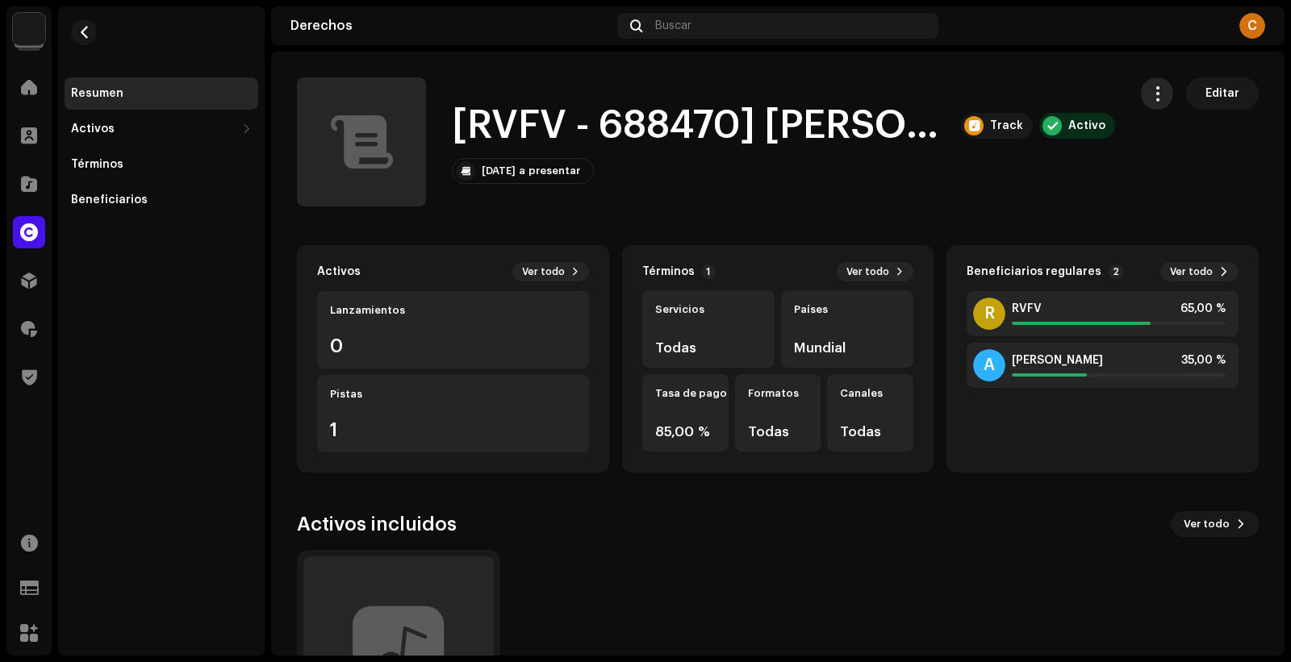
click at [1150, 98] on span "button" at bounding box center [1157, 93] width 15 height 13
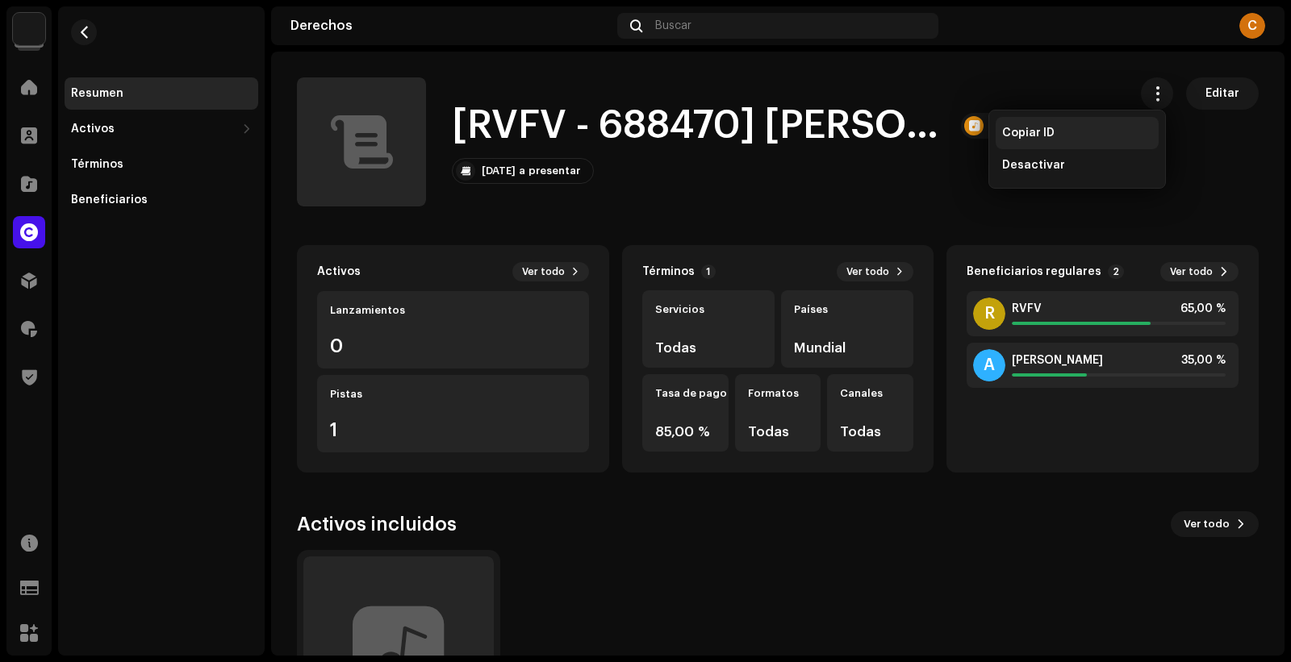
click at [1087, 127] on div "Copiar ID" at bounding box center [1077, 133] width 150 height 13
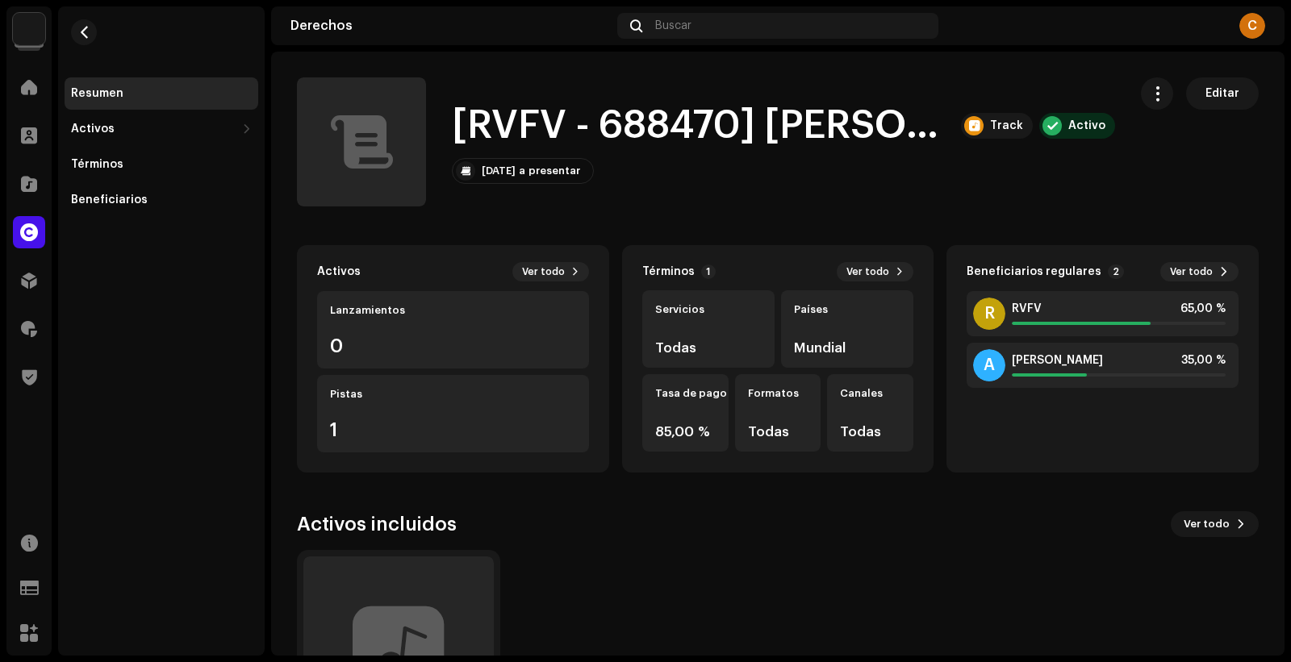
click at [790, 123] on h1 "[RVFV - 688470] [PERSON_NAME] - ES71G2217944" at bounding box center [700, 126] width 496 height 52
copy h1 "Tigini"
click at [26, 173] on div at bounding box center [29, 184] width 32 height 32
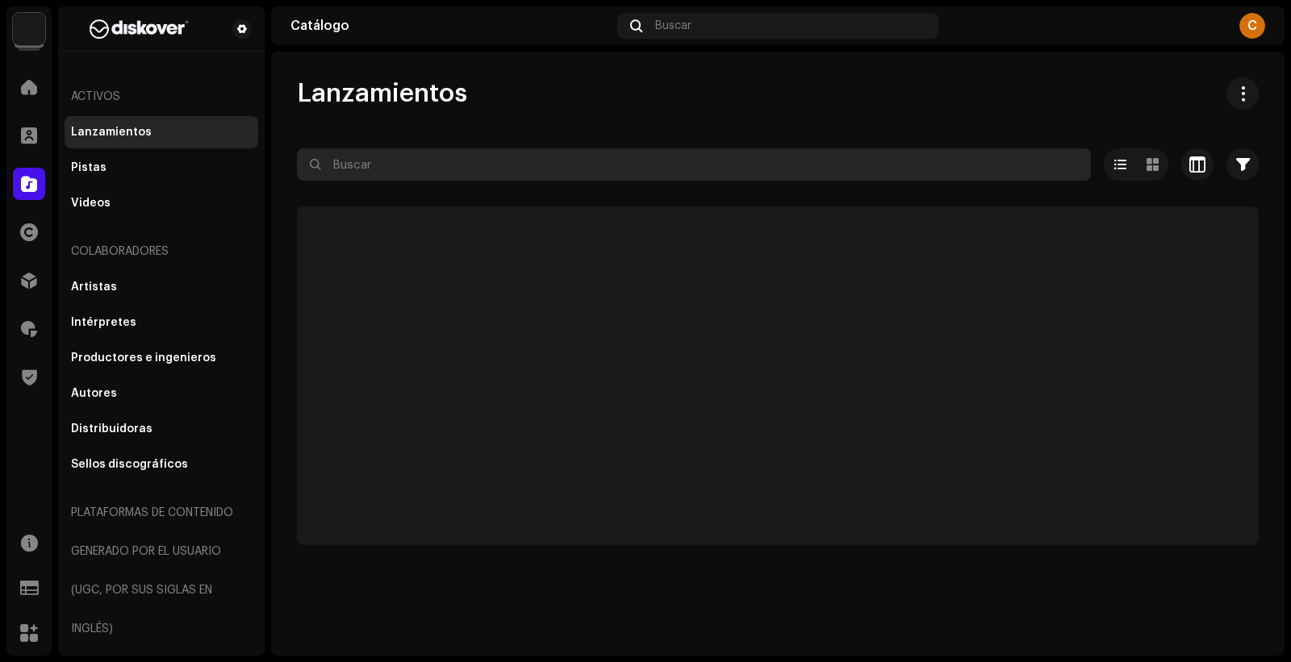
click at [433, 161] on input "text" at bounding box center [694, 164] width 794 height 32
paste input "Tigini"
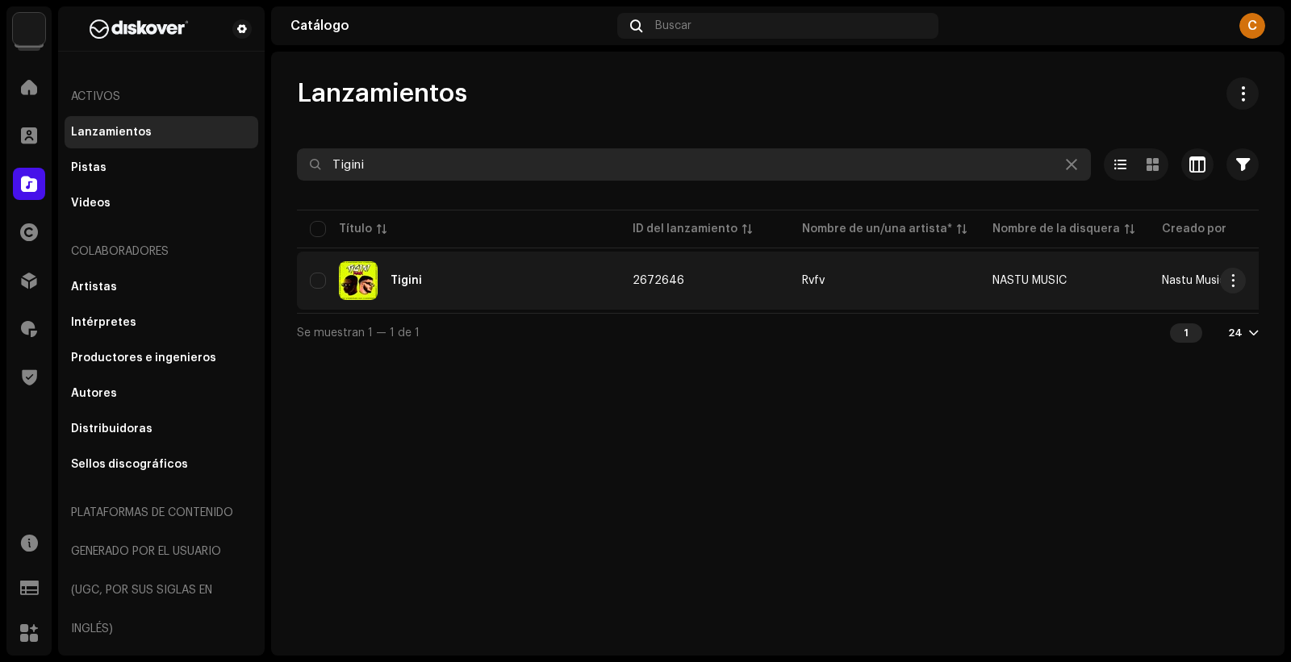
type input "Tigini"
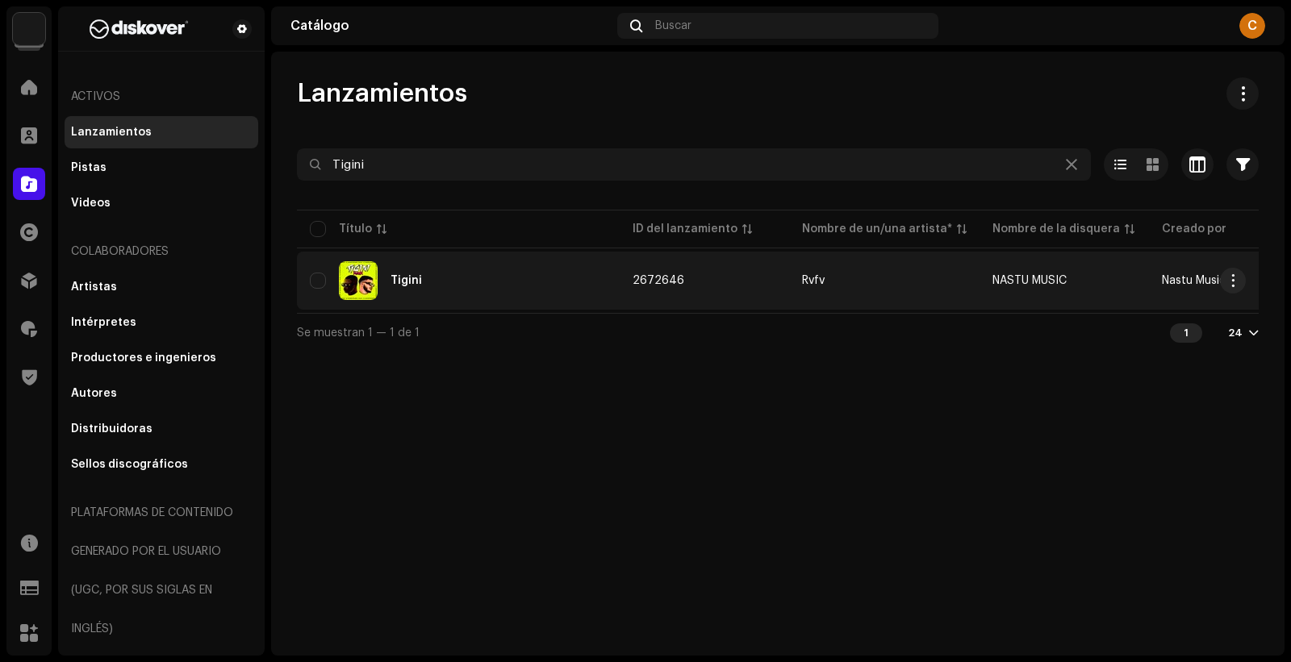
click at [489, 283] on div "Tigini" at bounding box center [458, 280] width 297 height 39
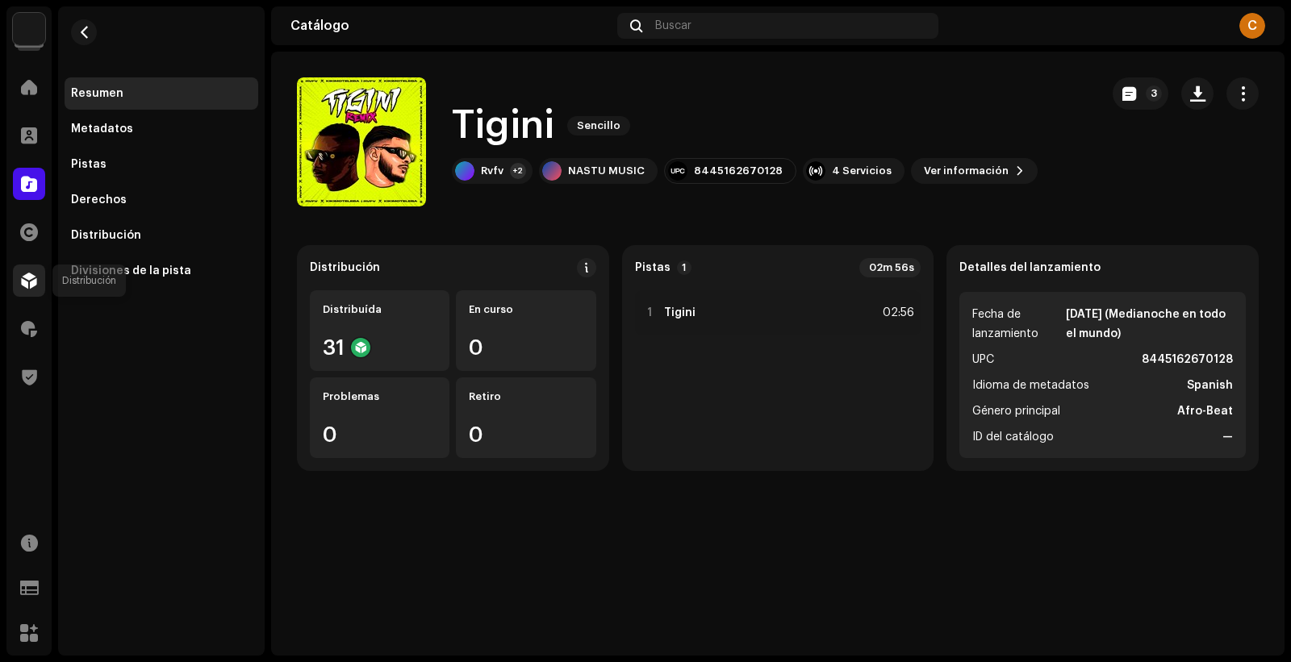
click at [34, 287] on span at bounding box center [29, 280] width 16 height 13
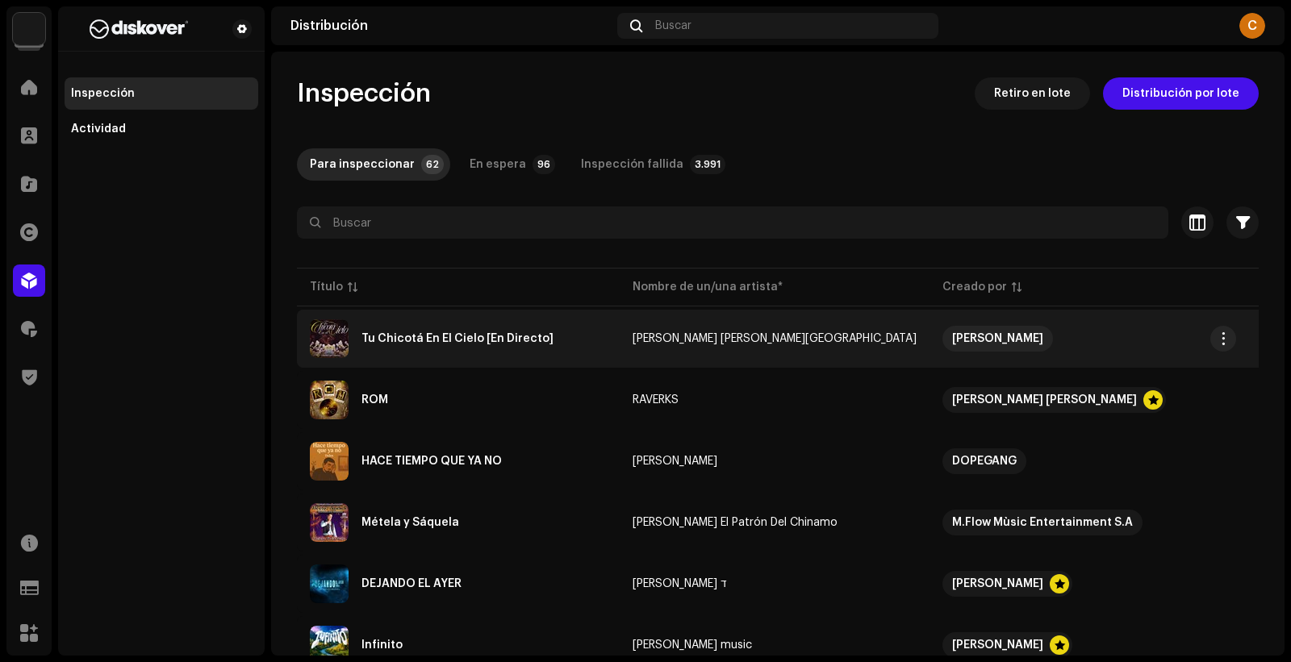
click at [487, 341] on div "Tu Chicotá En El Cielo [En Directo]" at bounding box center [457, 338] width 192 height 11
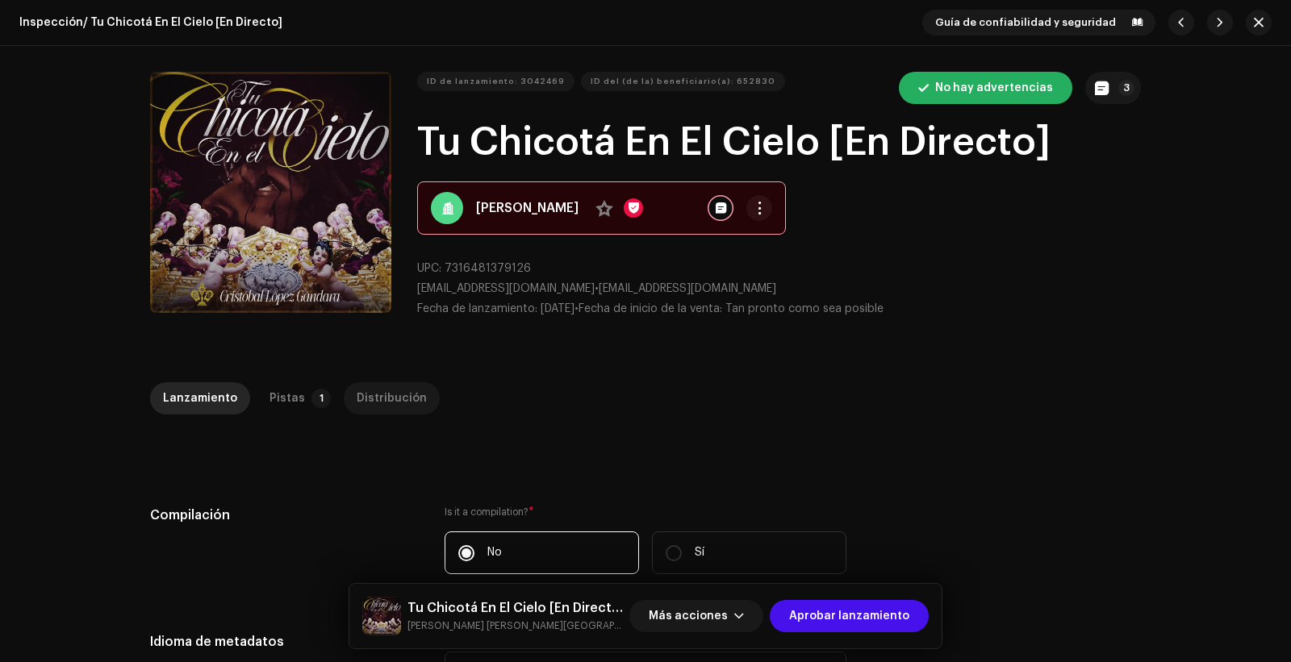
click at [389, 402] on div "Distribución" at bounding box center [392, 398] width 70 height 32
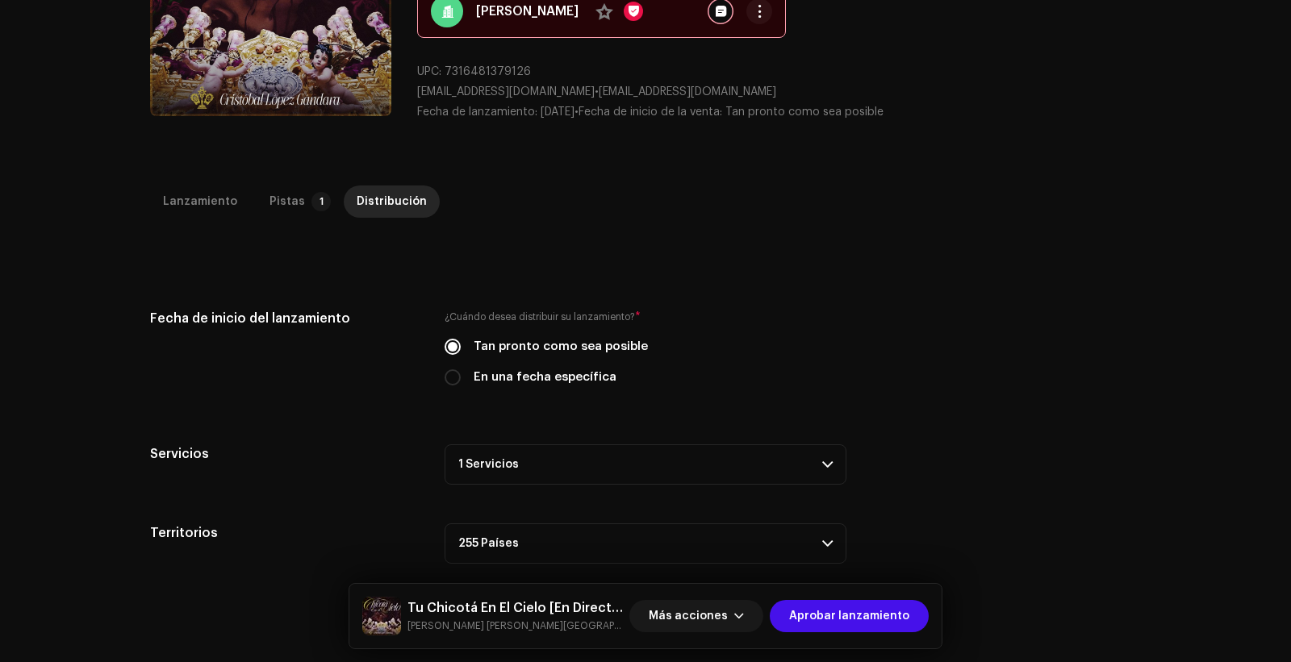
scroll to position [382, 0]
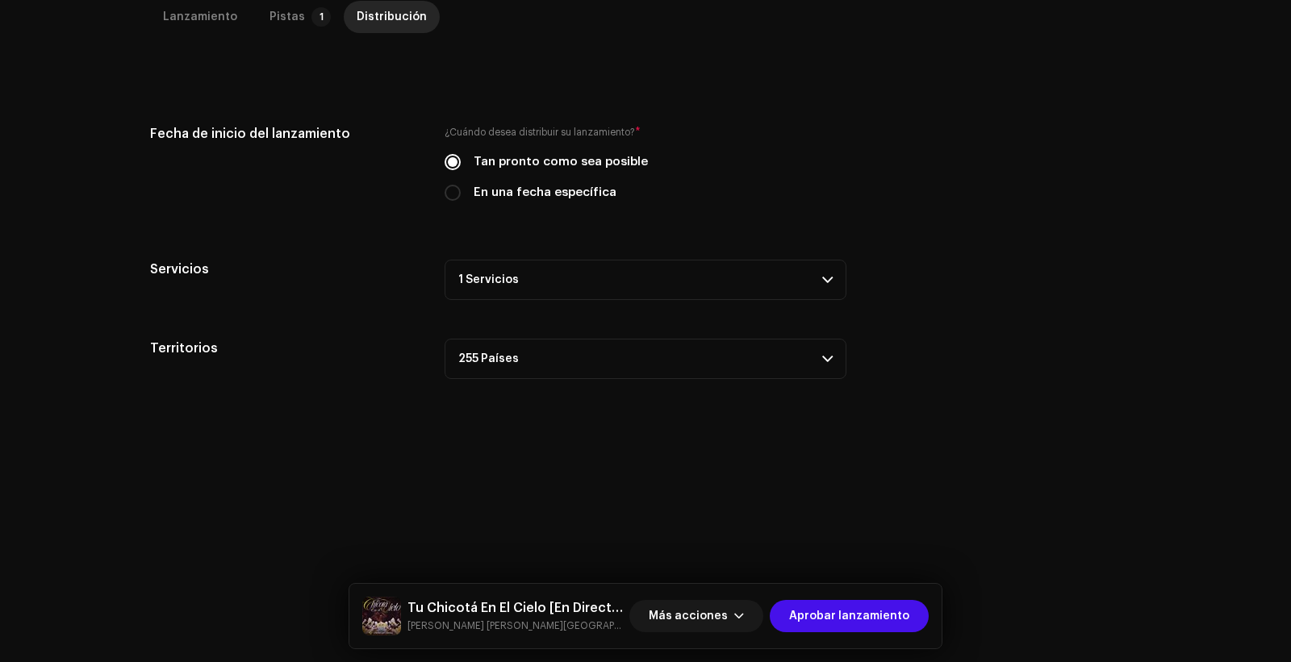
click at [648, 244] on div "Fecha de inicio del lanzamiento ¿Cuándo desea distribuir su lanzamiento? * Tan …" at bounding box center [645, 251] width 991 height 255
click at [647, 287] on p-accordion-header "1 Servicios" at bounding box center [646, 280] width 402 height 40
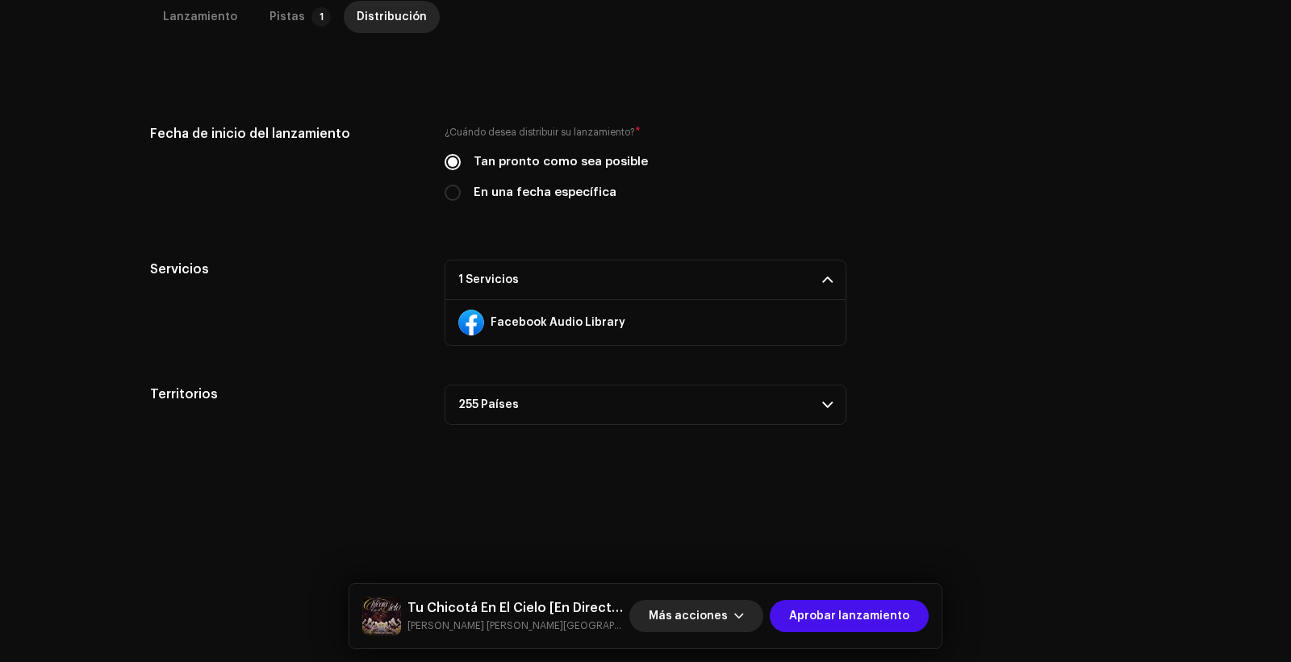
click at [692, 612] on span "Más acciones" at bounding box center [688, 616] width 79 height 32
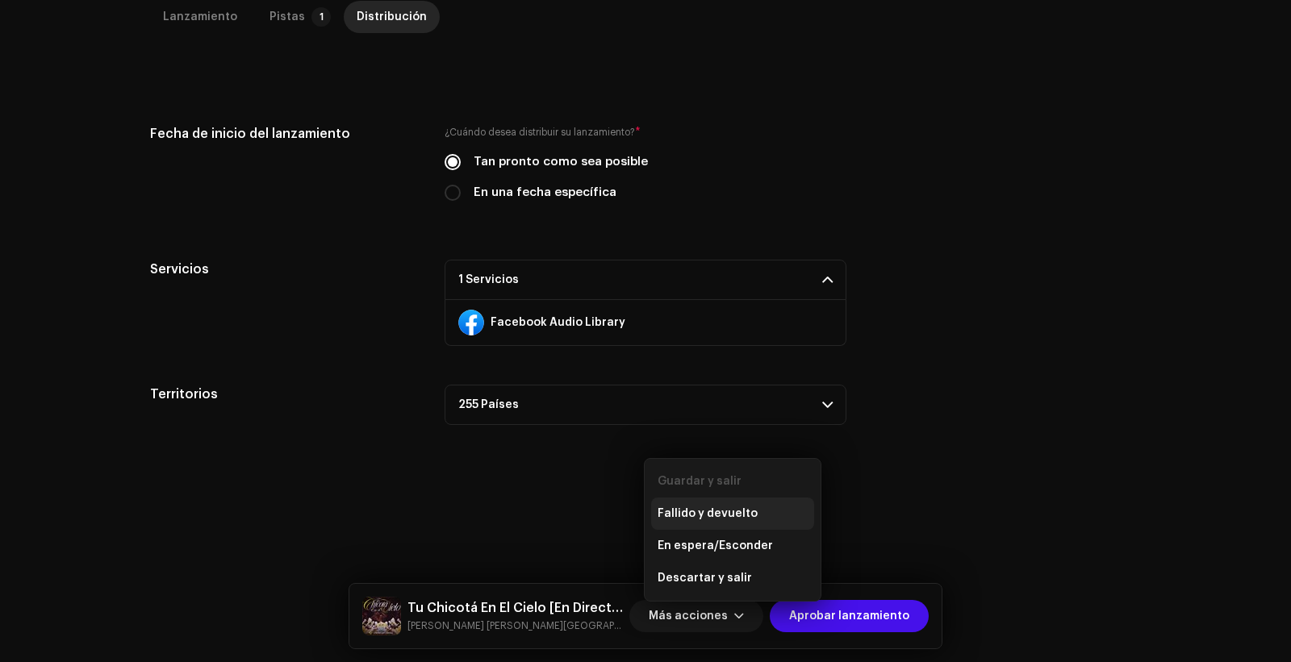
click at [694, 512] on span "Fallido y devuelto" at bounding box center [708, 514] width 100 height 13
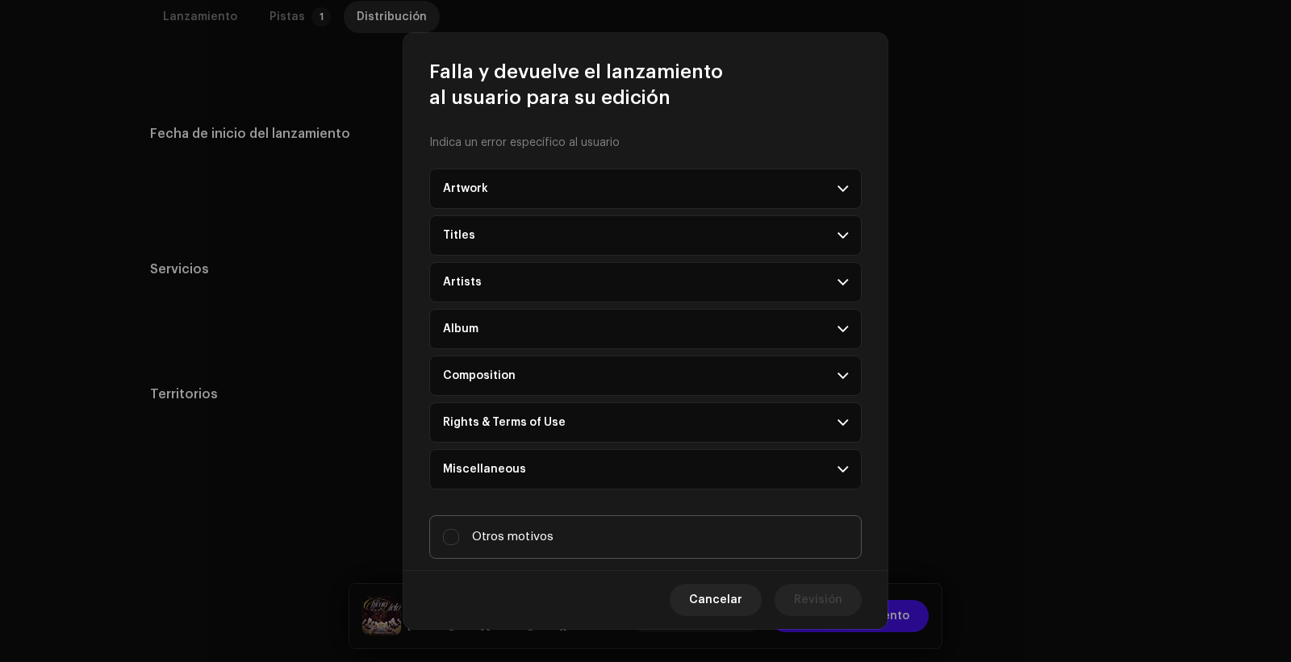
click at [556, 530] on label "Otros motivos" at bounding box center [645, 538] width 432 height 44
click at [459, 530] on input "Otros motivos" at bounding box center [451, 537] width 16 height 16
checkbox input "true"
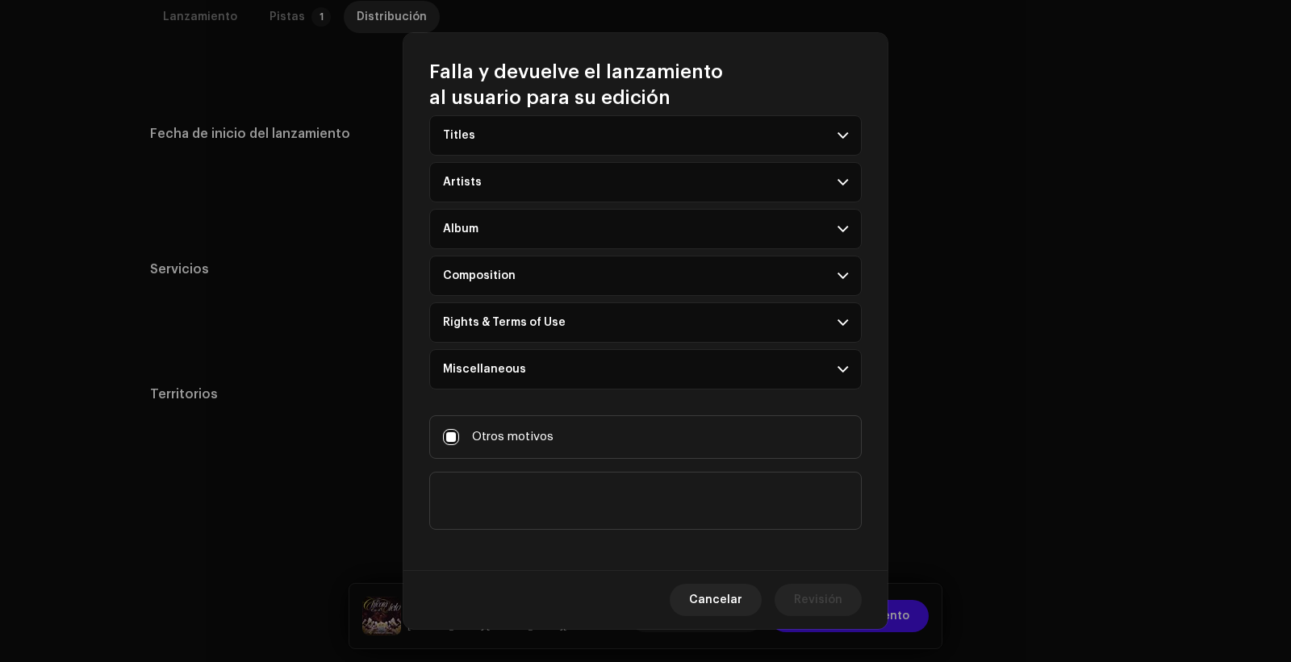
scroll to position [102, 0]
click at [521, 489] on textarea at bounding box center [645, 499] width 432 height 58
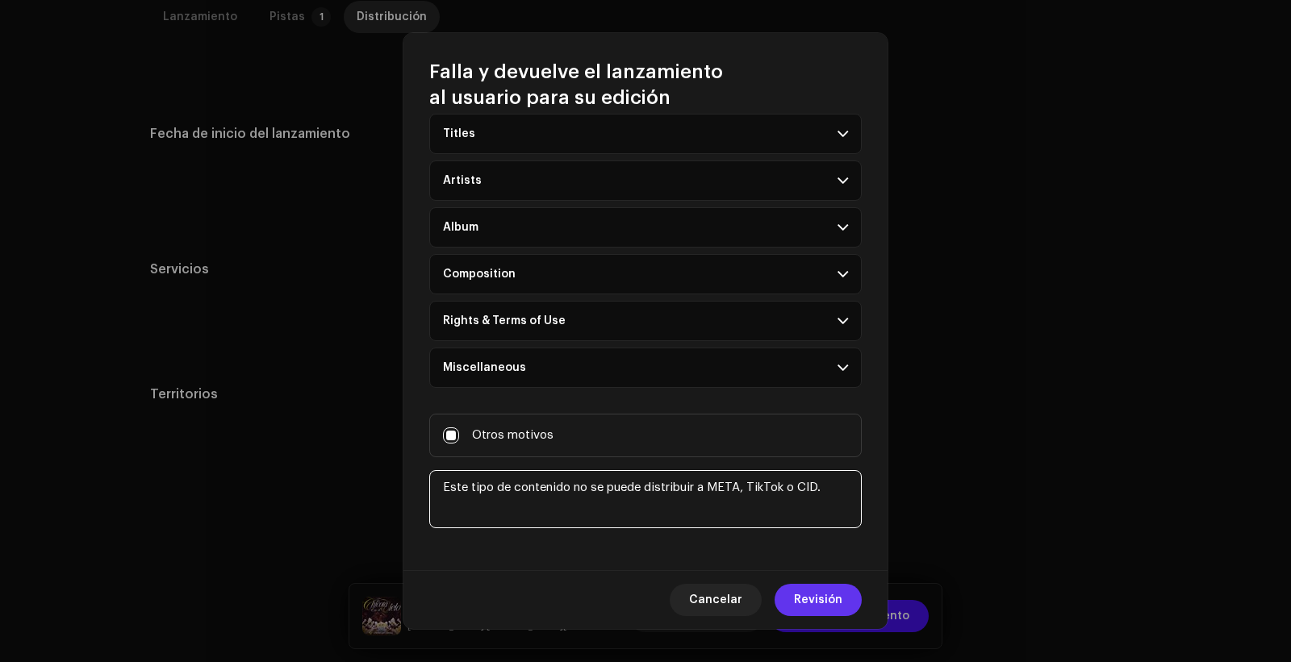
type textarea "Este tipo de contenido no se puede distribuir a META, TikTok o CID."
click at [833, 594] on span "Revisión" at bounding box center [818, 600] width 48 height 32
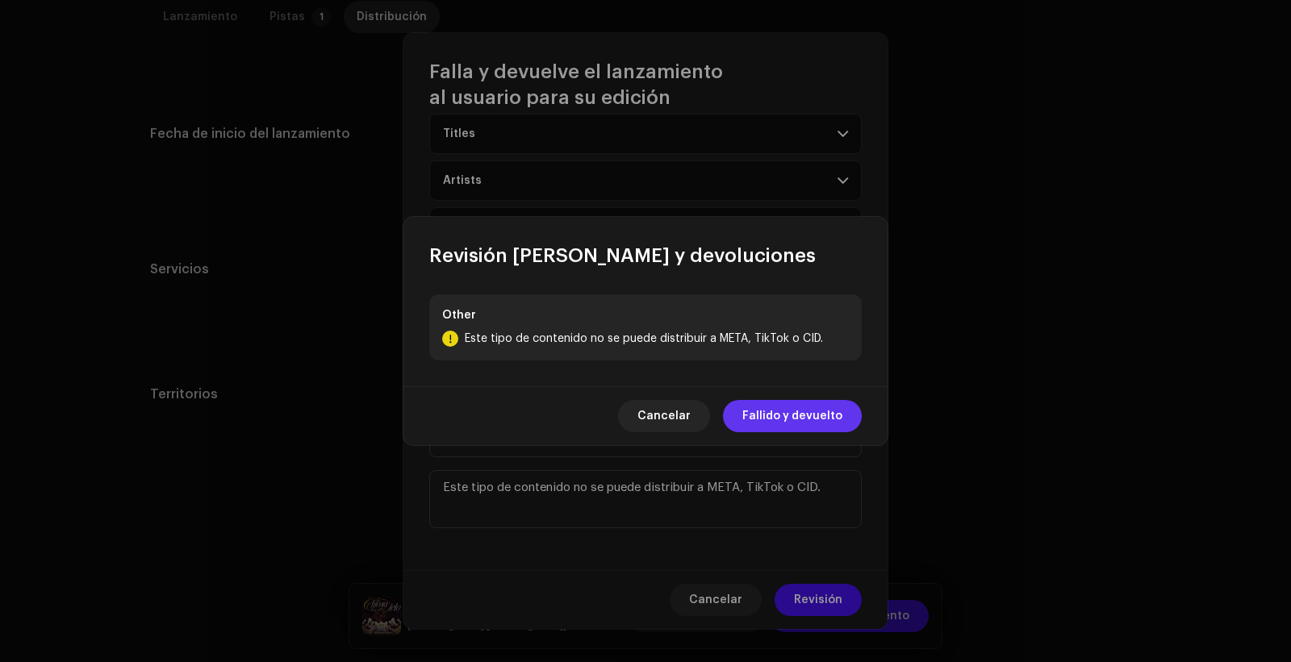
click at [829, 411] on span "Fallido y devuelto" at bounding box center [792, 416] width 100 height 32
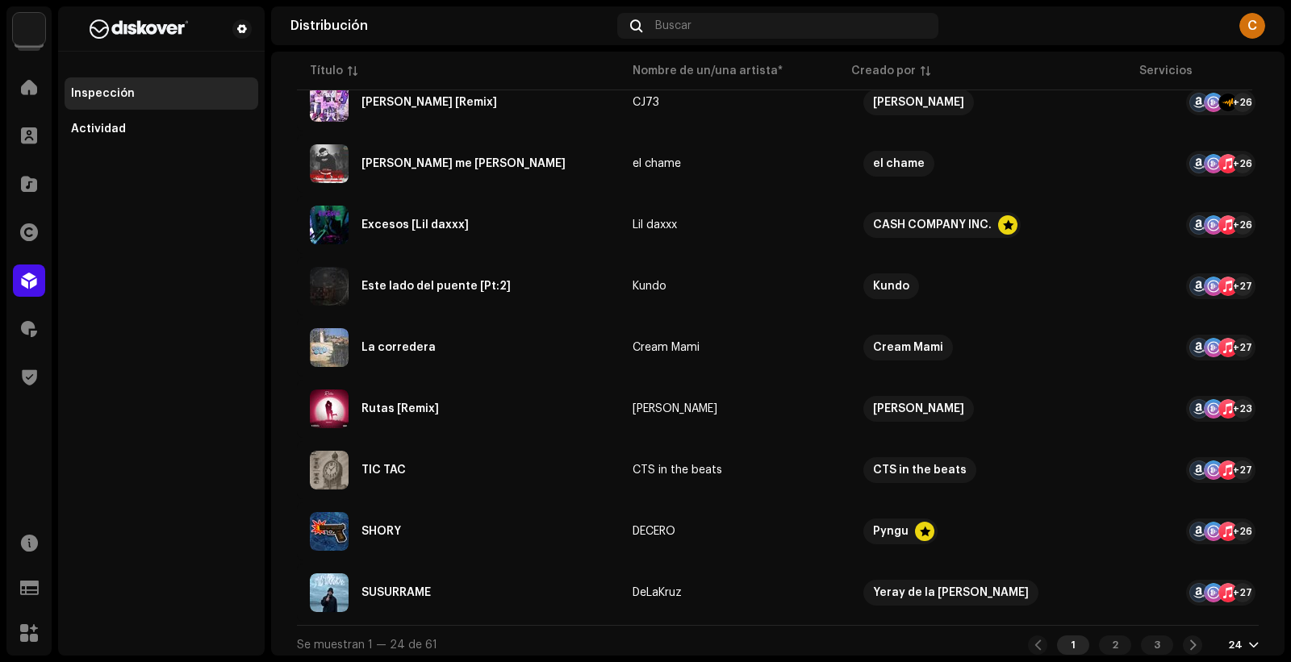
scroll to position [1172, 0]
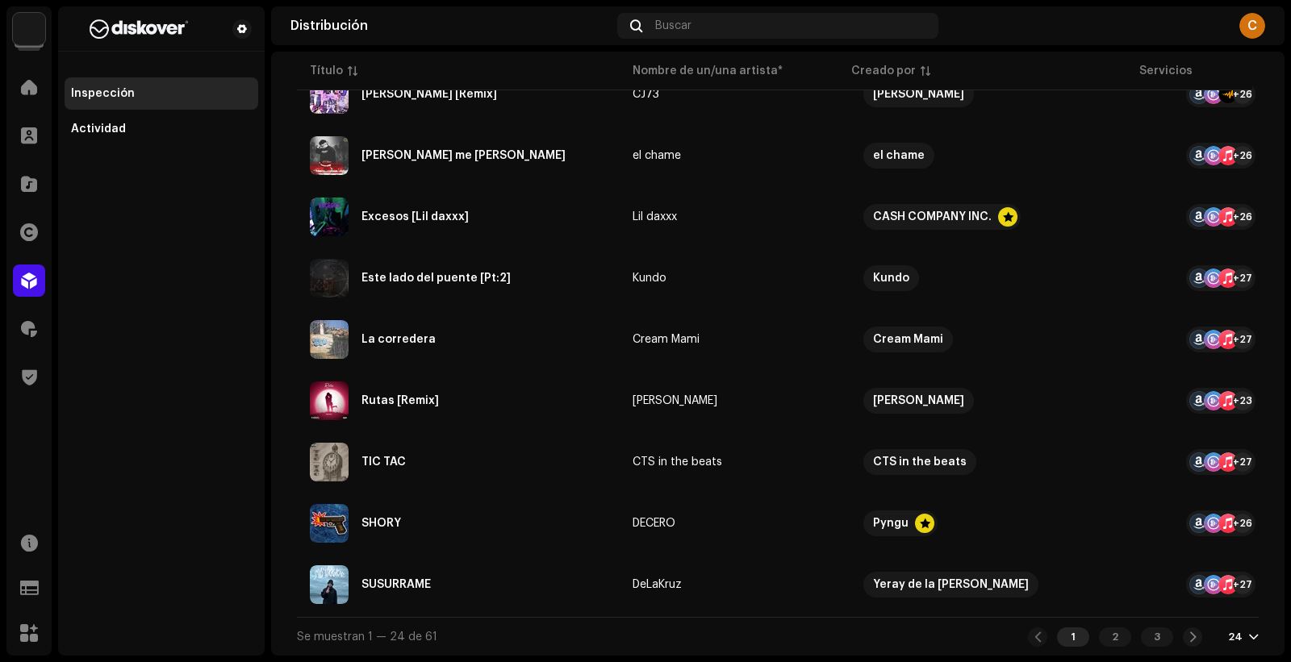
click at [1249, 631] on div at bounding box center [1254, 637] width 10 height 13
click at [1226, 584] on div "48" at bounding box center [1209, 575] width 66 height 32
